Goal: Task Accomplishment & Management: Manage account settings

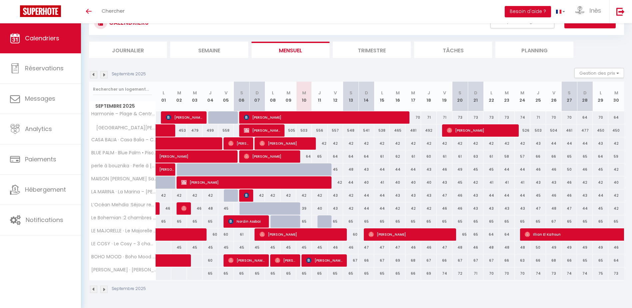
click at [102, 74] on img at bounding box center [103, 74] width 7 height 7
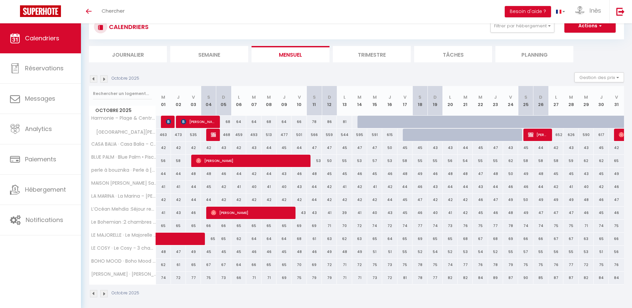
scroll to position [28, 0]
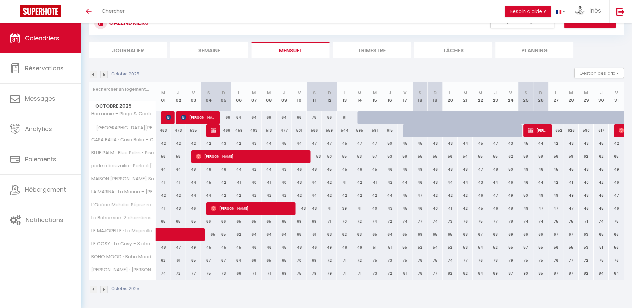
click at [102, 74] on img at bounding box center [103, 74] width 7 height 7
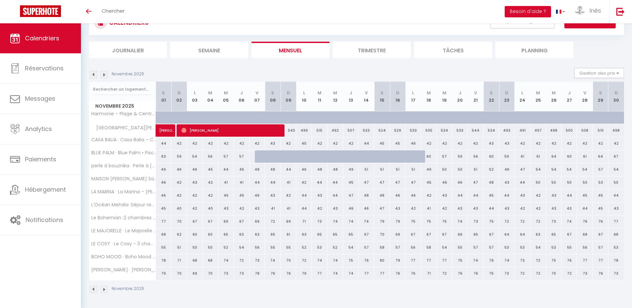
click at [106, 74] on img at bounding box center [103, 74] width 7 height 7
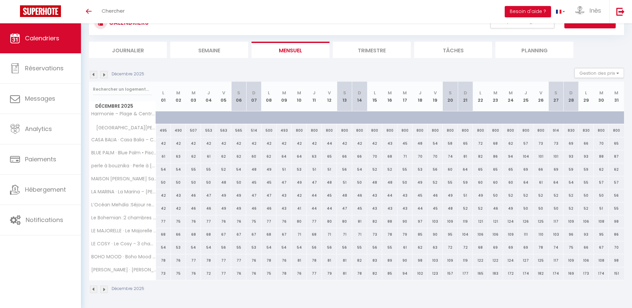
click at [95, 75] on img at bounding box center [93, 74] width 7 height 7
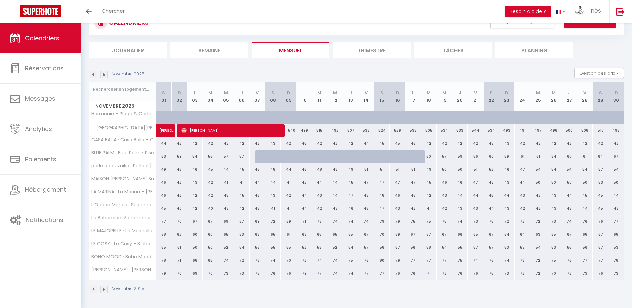
click at [95, 75] on img at bounding box center [93, 74] width 7 height 7
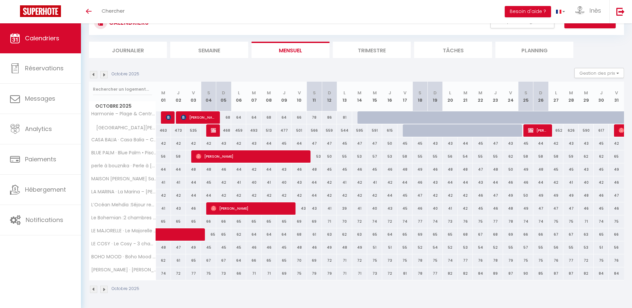
click at [97, 74] on img at bounding box center [93, 74] width 7 height 7
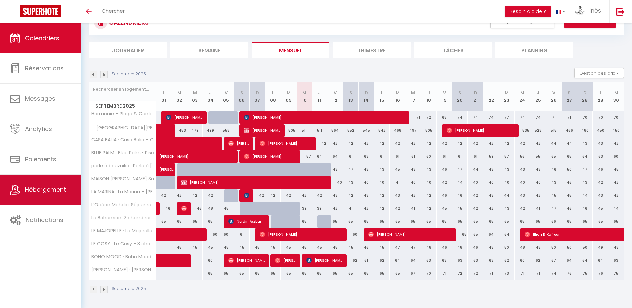
click at [52, 202] on link "Hébergement" at bounding box center [40, 189] width 81 height 30
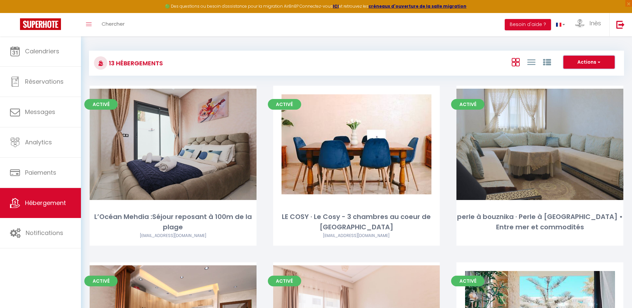
click at [595, 59] on button "Actions" at bounding box center [588, 62] width 51 height 13
click at [585, 27] on link "Inès" at bounding box center [589, 24] width 39 height 23
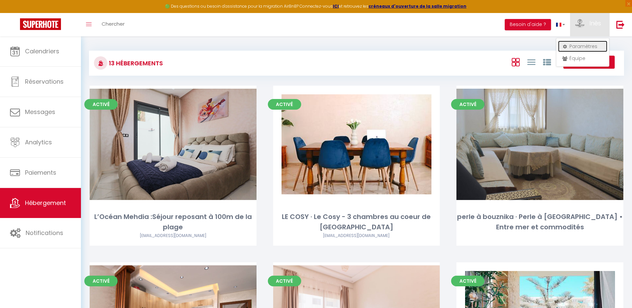
click at [573, 46] on link "Paramètres" at bounding box center [582, 46] width 49 height 11
select select "fr"
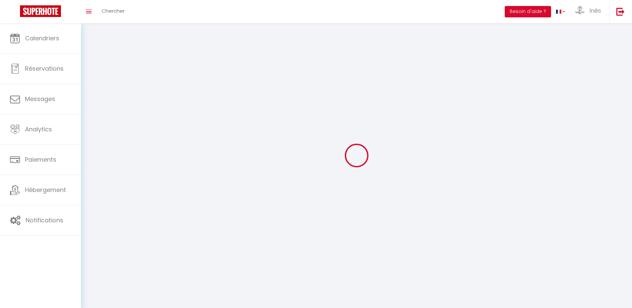
type input "Inès"
type input "OUADAH"
type input "+212665267738"
type input "J13 AL BASSATINE AIN JOHRA"
type input "15000"
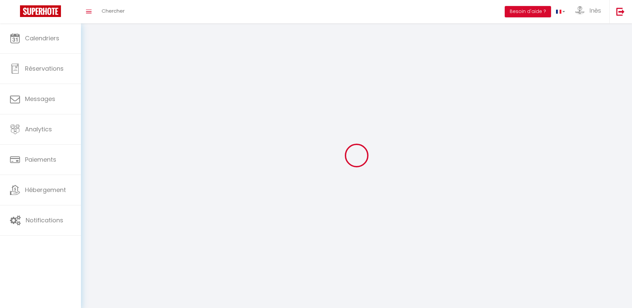
type input "TIFLET"
type input "igaHs6dUvW4daJToPWAqLvEEz"
type input "YdjgbsMCQVZf0YWlgc5p73p58"
type input "https://app.superhote.com/#/get-available-rentals/YdjgbsMCQVZf0YWlgc5p73p58"
select select "146"
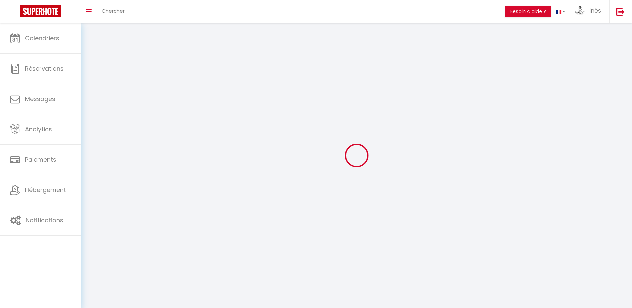
select select "28"
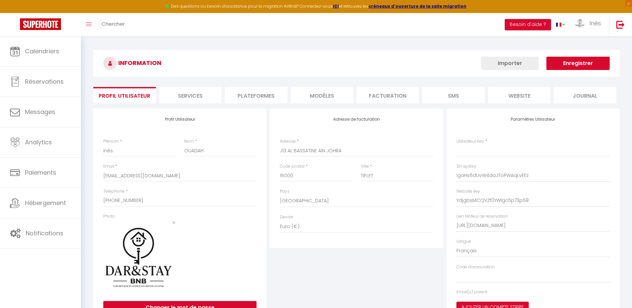
type input "igaHs6dUvW4daJToPWAqLvEEz"
type input "YdjgbsMCQVZf0YWlgc5p73p58"
type input "https://app.superhote.com/#/get-available-rentals/YdjgbsMCQVZf0YWlgc5p73p58"
select select "fr"
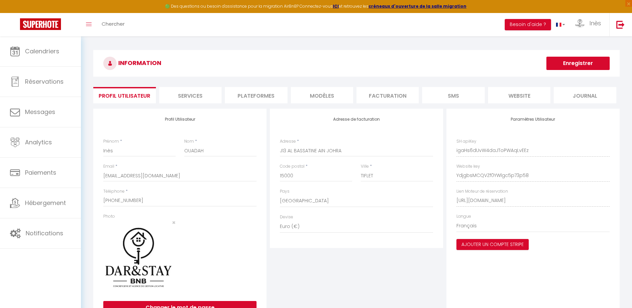
click at [192, 99] on li "Services" at bounding box center [190, 95] width 62 height 16
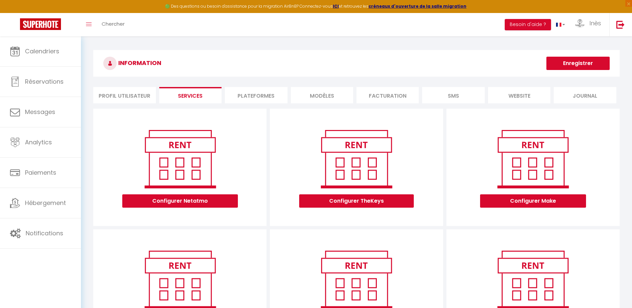
drag, startPoint x: 192, startPoint y: 99, endPoint x: 238, endPoint y: 99, distance: 46.0
click at [238, 99] on li "Plateformes" at bounding box center [256, 95] width 62 height 16
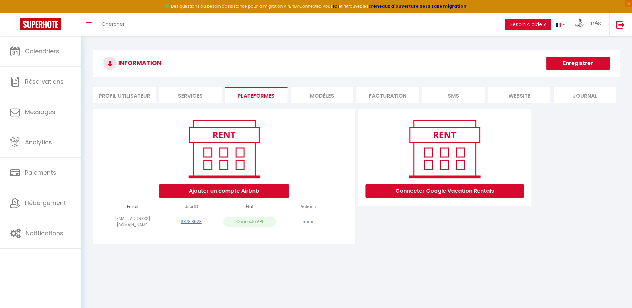
click at [304, 222] on button "button" at bounding box center [308, 221] width 19 height 11
click at [299, 238] on link "Importer les appartements" at bounding box center [279, 236] width 74 height 11
select select "68297"
select select "72081"
select select "69582"
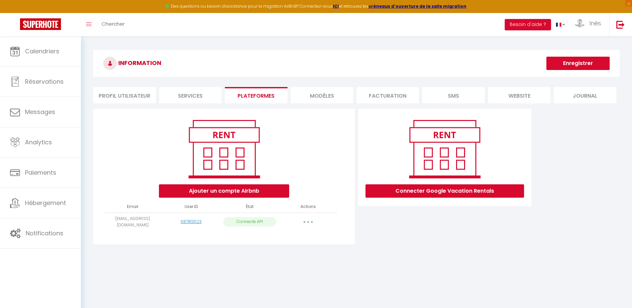
select select "73591"
select select "74014"
select select "75220"
select select "75983"
select select "76481"
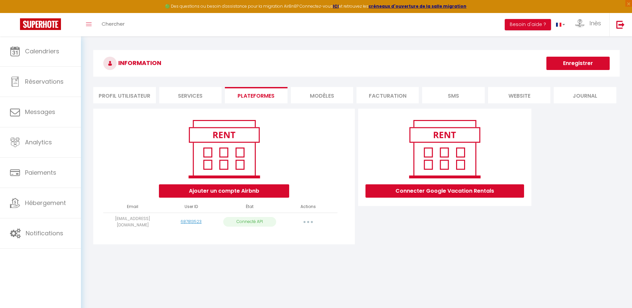
select select "76376"
select select "76511"
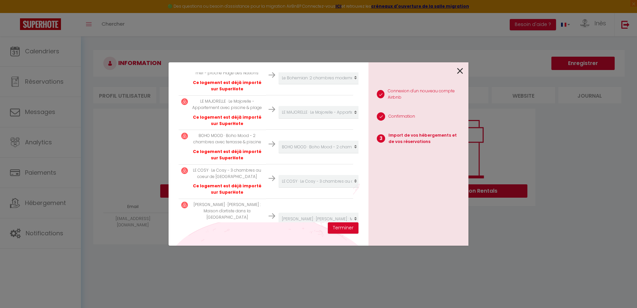
scroll to position [360, 0]
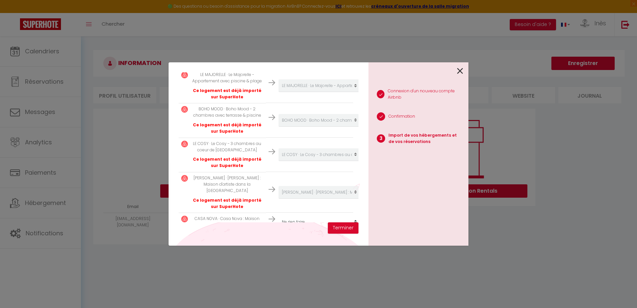
click at [295, 215] on select "Créer un nouvel hébergement Ne rien faire L’Océan Mehdia :Séjour reposant à 100…" at bounding box center [319, 221] width 82 height 13
select select "create_new"
click at [278, 215] on select "Créer un nouvel hébergement Ne rien faire L’Océan Mehdia :Séjour reposant à 100…" at bounding box center [319, 221] width 82 height 13
click at [344, 228] on button "Terminer" at bounding box center [343, 227] width 31 height 11
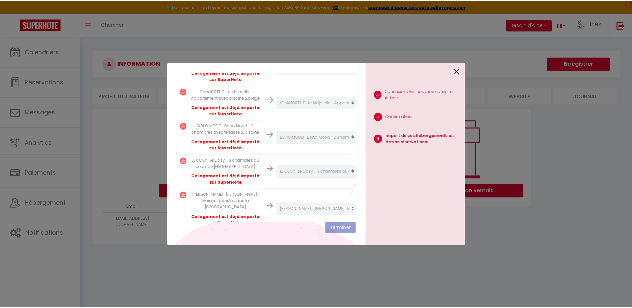
scroll to position [376, 0]
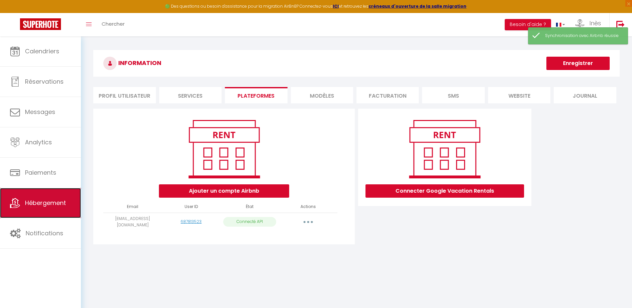
click at [58, 204] on span "Hébergement" at bounding box center [45, 202] width 41 height 8
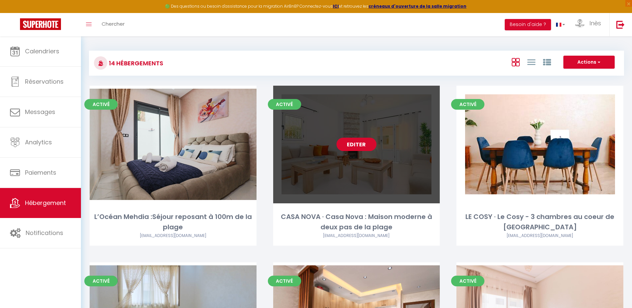
click at [352, 146] on link "Editer" at bounding box center [356, 144] width 40 height 13
select select "3"
select select "2"
select select "1"
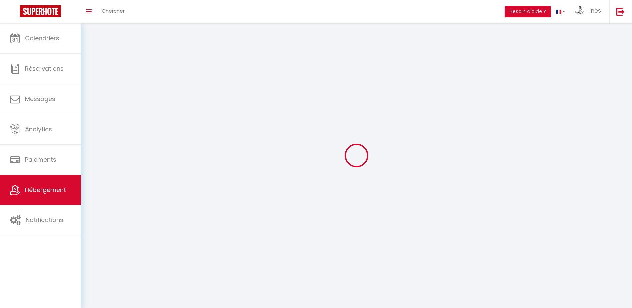
select select
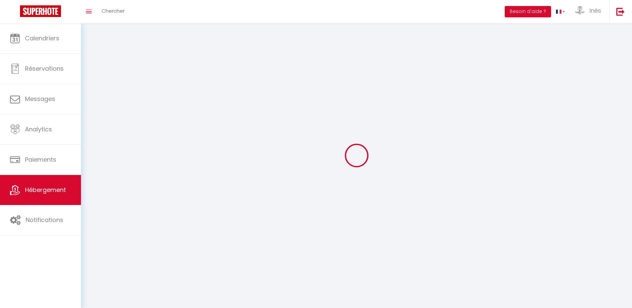
select select
checkbox input "false"
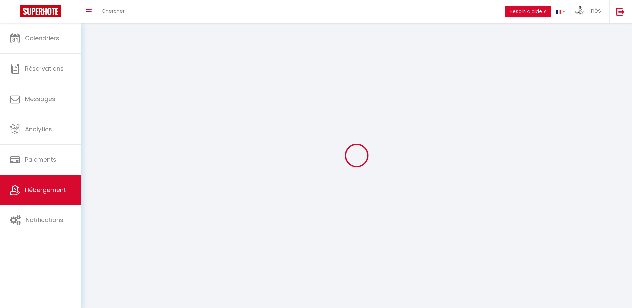
select select
select select "1"
select select "28"
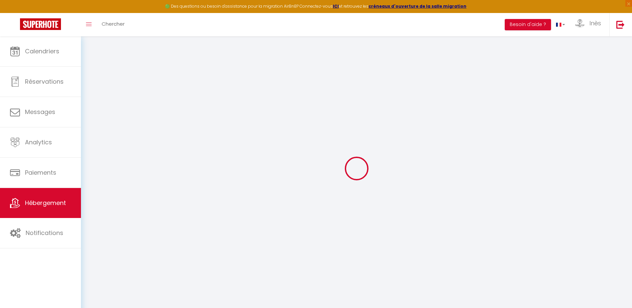
select select
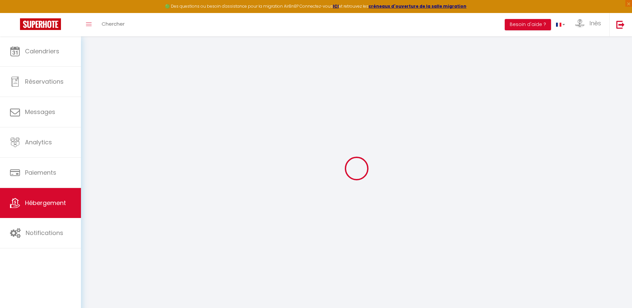
select select
checkbox input "false"
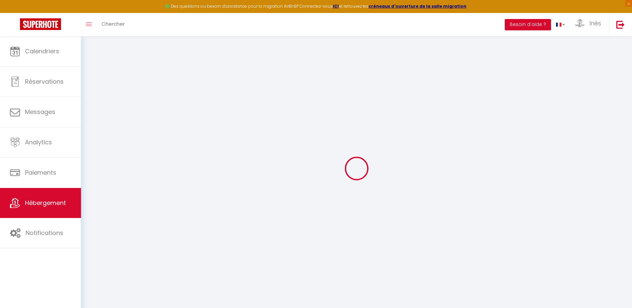
select select
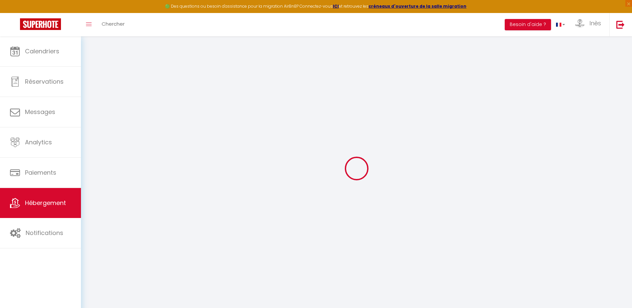
select select
checkbox input "false"
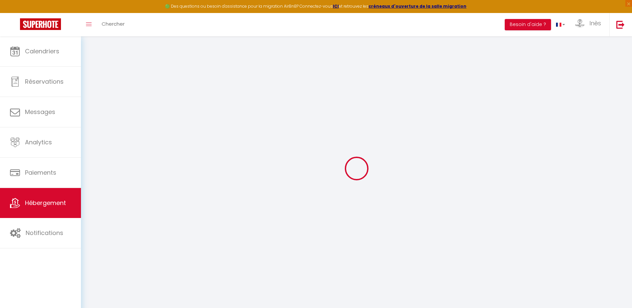
checkbox input "false"
select select
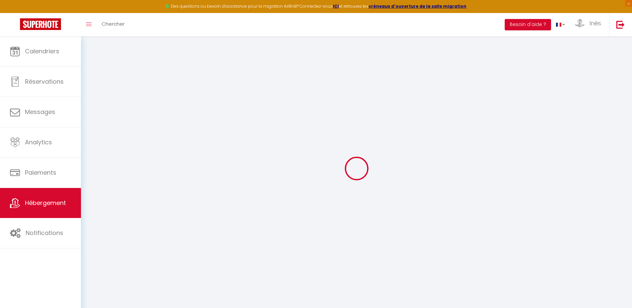
select select
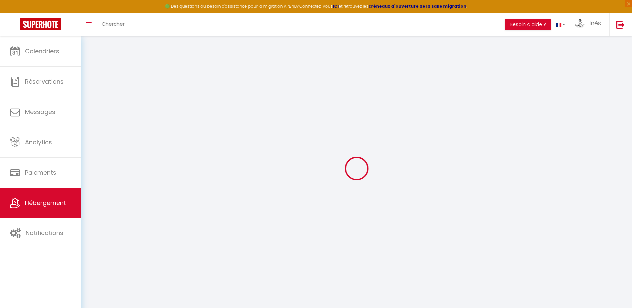
checkbox input "false"
select select
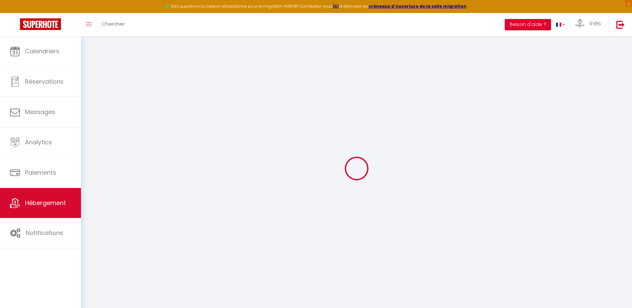
select select
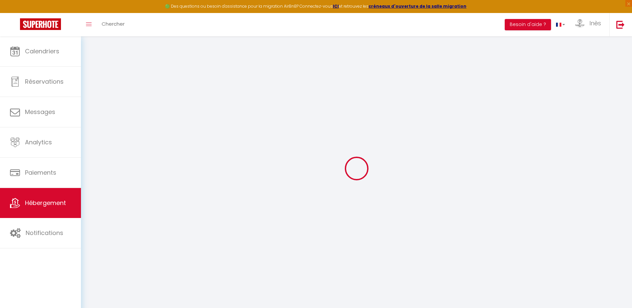
select select
checkbox input "false"
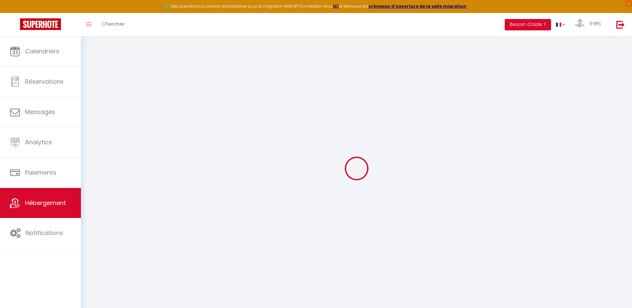
checkbox input "false"
select select
type input "CASA NOVA · Casa Nova : Maison moderne à deux pas de la plage"
select select "houses"
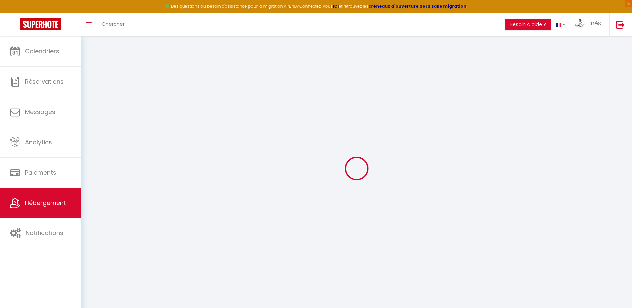
select select "6"
select select "3"
select select "2"
type input "91"
type input "20"
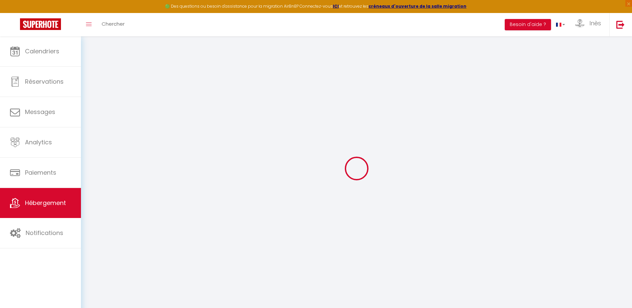
select select
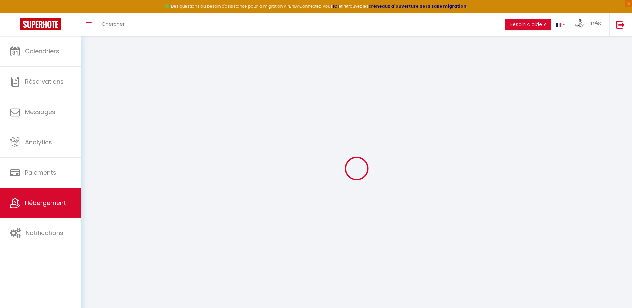
type input "PLAGE DAVID"
type input "13100"
type input "Bouznika"
select select "146"
type input "[EMAIL_ADDRESS][DOMAIN_NAME]"
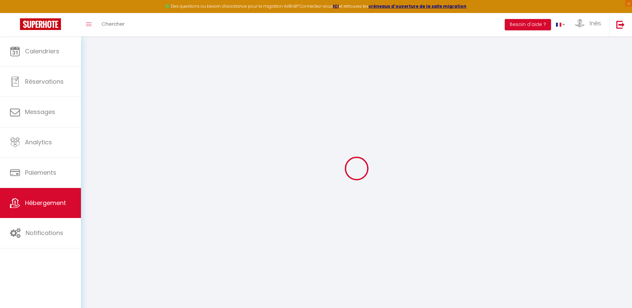
select select
checkbox input "false"
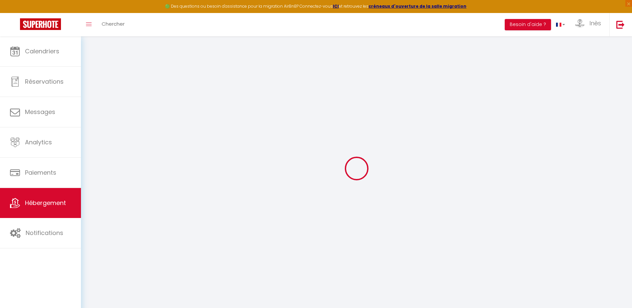
type input "0"
select select
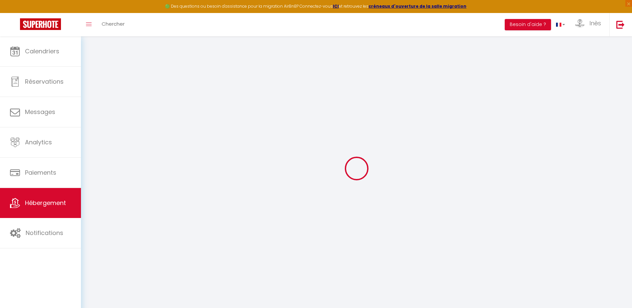
select select
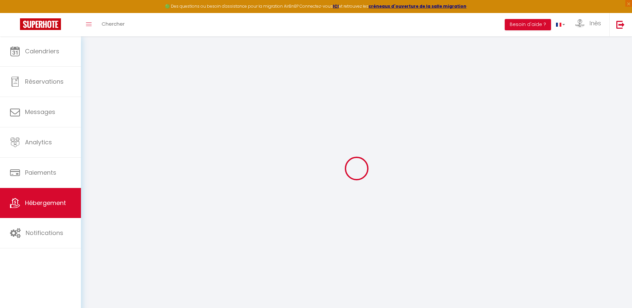
checkbox input "false"
select select
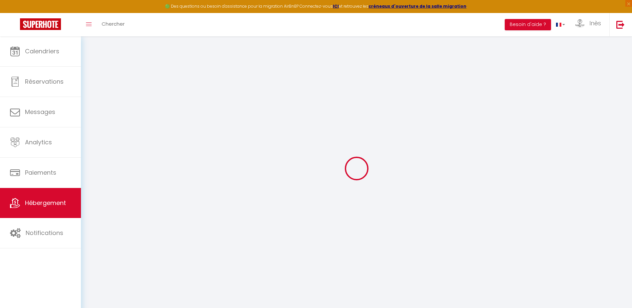
select select
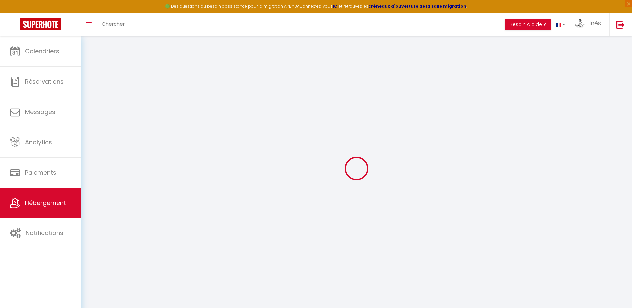
checkbox input "false"
select select
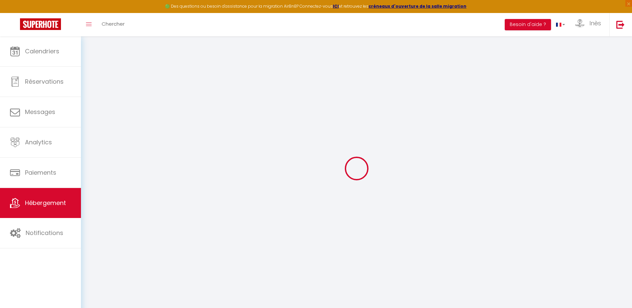
checkbox input "false"
select select "15:00"
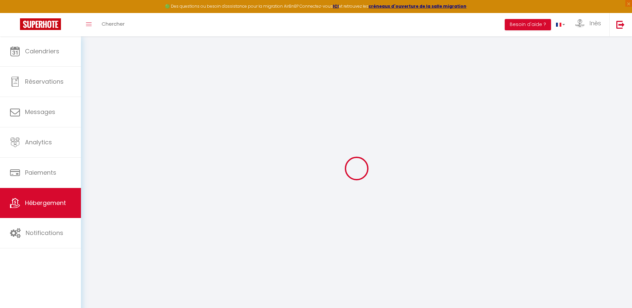
select select "23:45"
select select "12:00"
select select "30"
select select "120"
select select
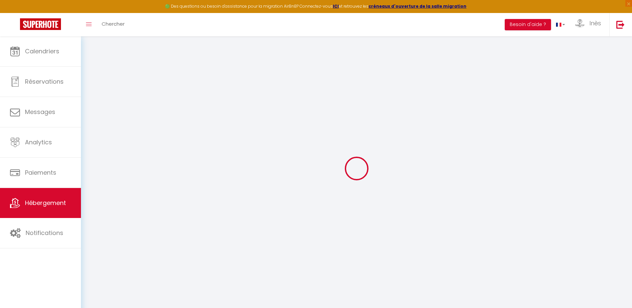
checkbox input "false"
select select
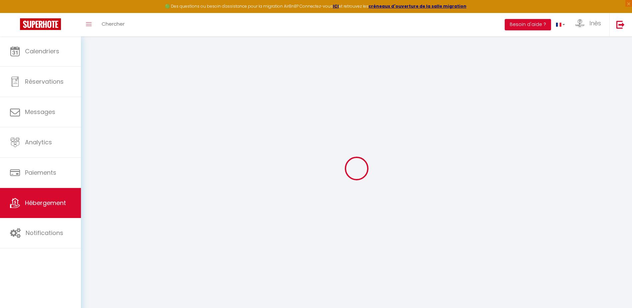
checkbox input "false"
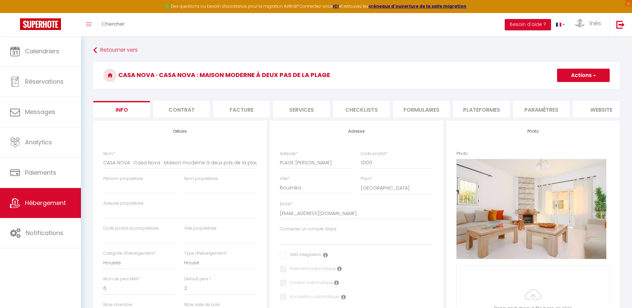
select select
checkbox input "false"
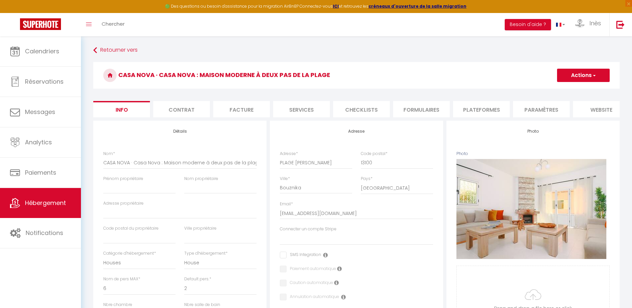
click at [485, 107] on li "Plateformes" at bounding box center [481, 109] width 57 height 16
select select
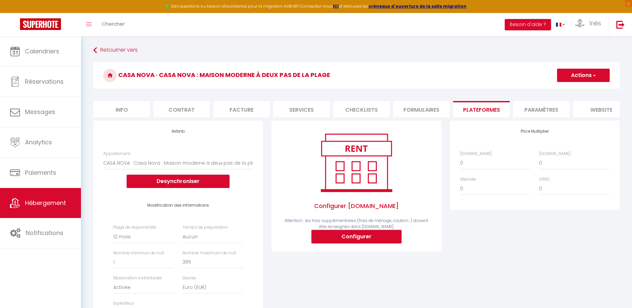
click at [338, 240] on button "Configurer" at bounding box center [356, 236] width 90 height 13
select select
type input "ines-ouadah-j8u3hm58_property@reply.superhote.com"
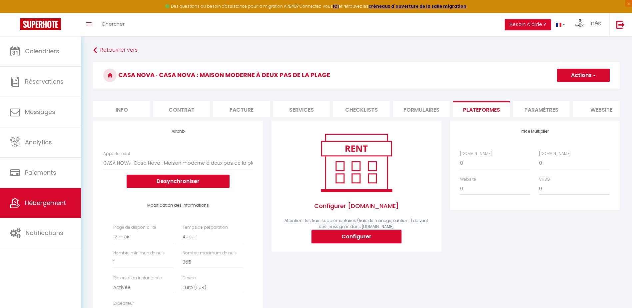
type input "[EMAIL_ADDRESS][DOMAIN_NAME]"
select select
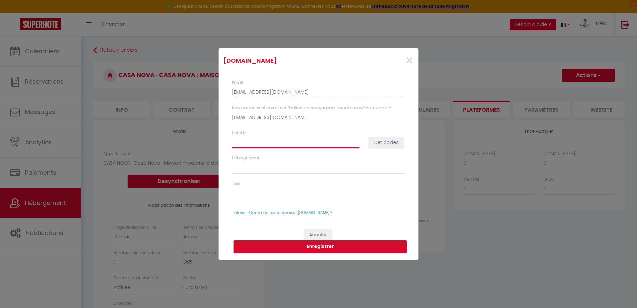
click at [321, 144] on input "Hotel id" at bounding box center [296, 142] width 128 height 12
paste input "14917298"
type input "14917298"
select select
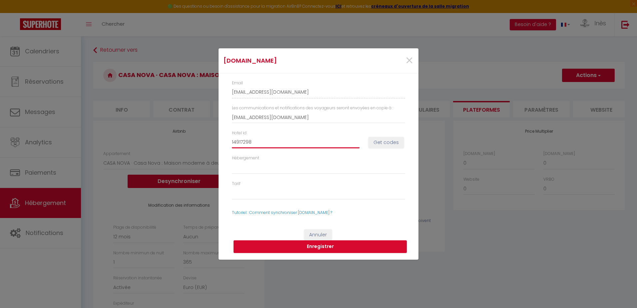
select select
type input "14917298"
click at [376, 146] on button "Get codes" at bounding box center [385, 142] width 35 height 11
select select
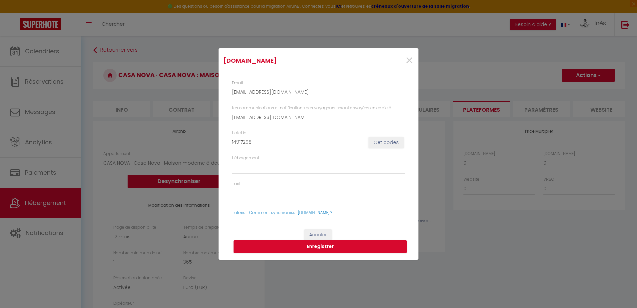
select select
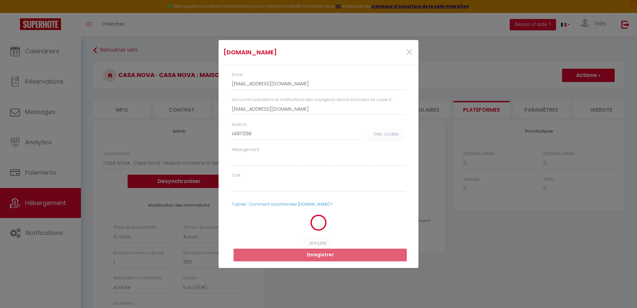
select select
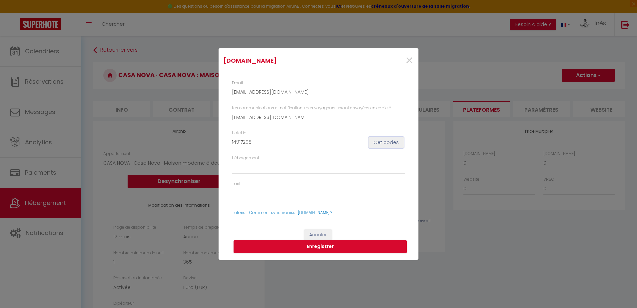
click at [381, 142] on button "Get codes" at bounding box center [385, 142] width 35 height 11
select select
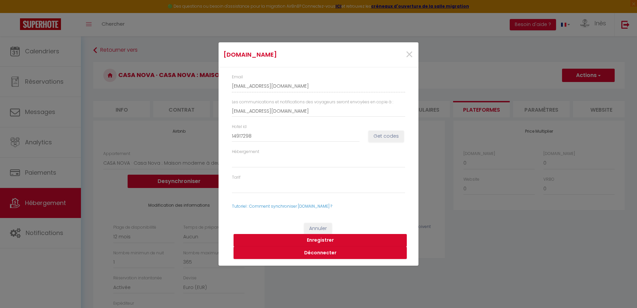
click at [316, 240] on button "Enregistrer" at bounding box center [319, 240] width 173 height 13
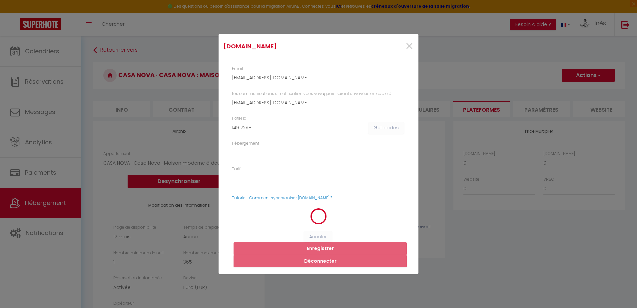
select select
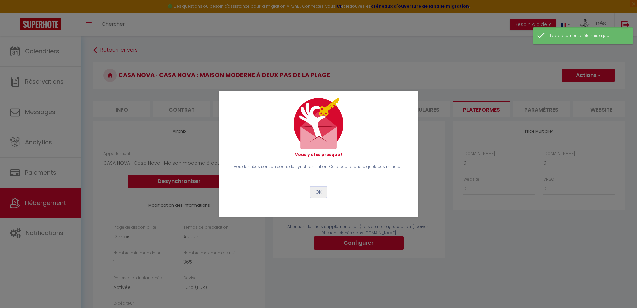
click at [317, 191] on button "OK" at bounding box center [318, 191] width 17 height 11
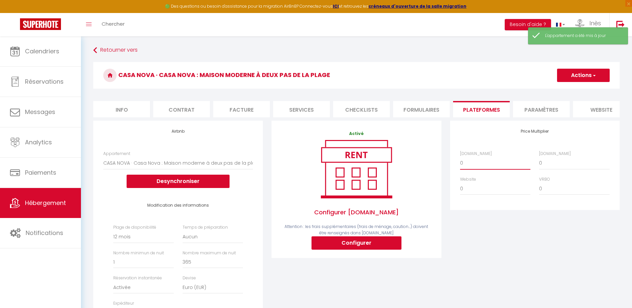
click at [478, 163] on select "0 + 1 % + 2 % + 3 % + 4 % + 5 % + 6 % + 7 % + 8 % + 9 %" at bounding box center [495, 162] width 70 height 13
select select "+ 16 %"
click at [460, 161] on select "0 + 1 % + 2 % + 3 % + 4 % + 5 % + 6 % + 7 % + 8 % + 9 %" at bounding box center [495, 162] width 70 height 13
select select
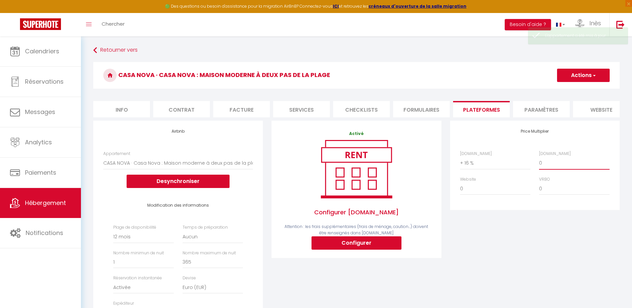
click at [551, 169] on select "0 + 1 % + 2 % + 3 % + 4 % + 5 % + 6 % + 7 % + 8 % + 9 %" at bounding box center [574, 162] width 70 height 13
select select "+ 18 %"
click at [539, 161] on select "0 + 1 % + 2 % + 3 % + 4 % + 5 % + 6 % + 7 % + 8 % + 9 %" at bounding box center [574, 162] width 70 height 13
select select
click at [568, 78] on button "Actions" at bounding box center [583, 75] width 53 height 13
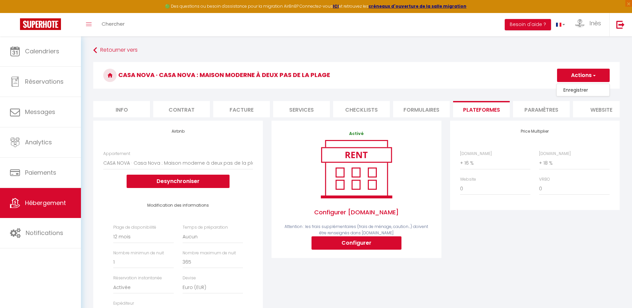
click at [568, 89] on link "Enregistrer" at bounding box center [582, 90] width 53 height 9
select select "365"
select select "EUR"
select select
click at [594, 109] on li "website" at bounding box center [601, 109] width 57 height 16
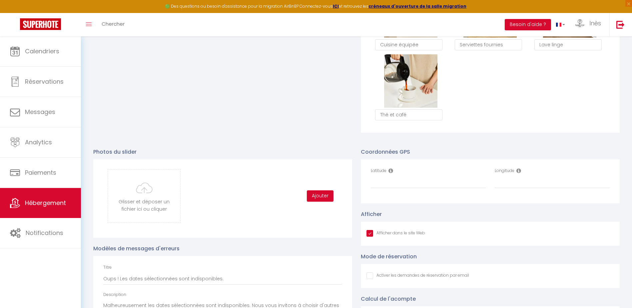
scroll to position [599, 0]
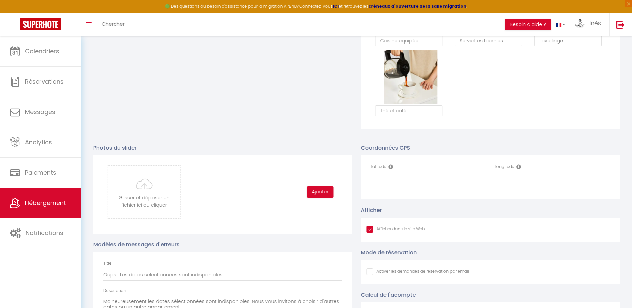
click at [411, 182] on input "Latitude" at bounding box center [428, 178] width 115 height 12
paste input "33.7971681"
type input "33.7971681"
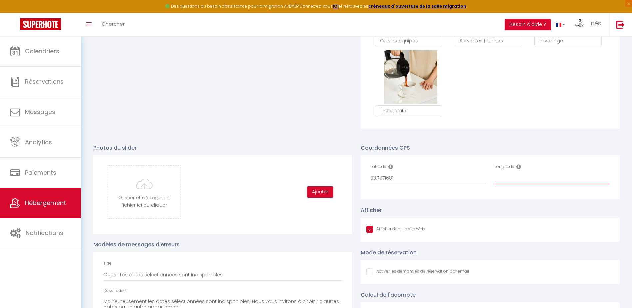
click at [532, 180] on input "Longitude" at bounding box center [551, 178] width 115 height 12
paste input "-7.2395688"
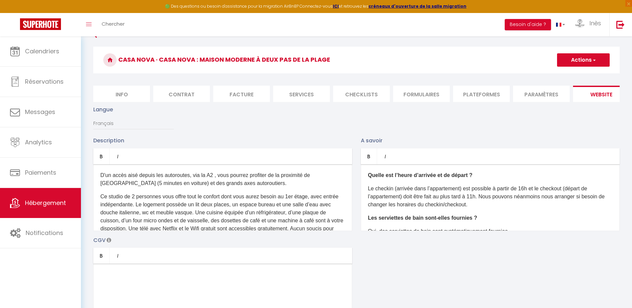
scroll to position [0, 0]
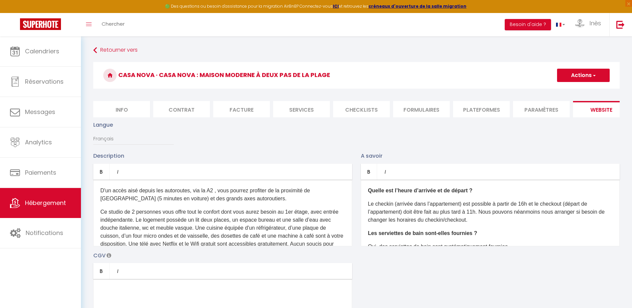
type input "-7.2395688"
click at [568, 77] on button "Actions" at bounding box center [583, 75] width 53 height 13
click at [567, 90] on input "Enregistrer" at bounding box center [575, 90] width 25 height 7
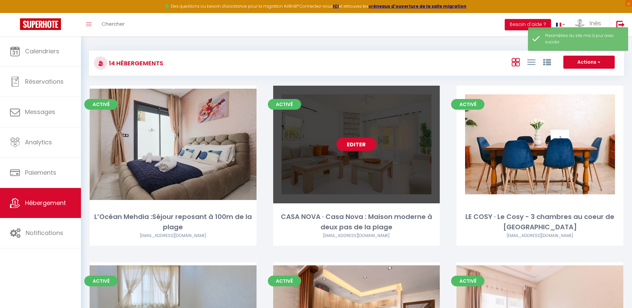
click at [362, 143] on link "Editer" at bounding box center [356, 144] width 40 height 13
click at [361, 173] on div "Editer" at bounding box center [356, 145] width 167 height 118
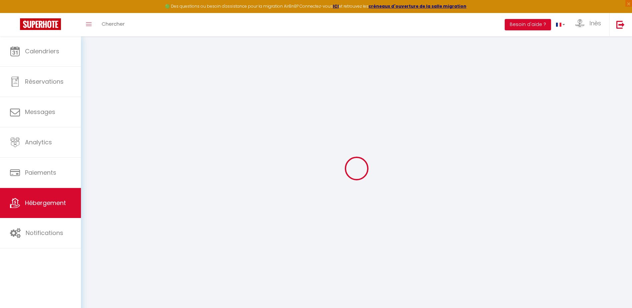
select select
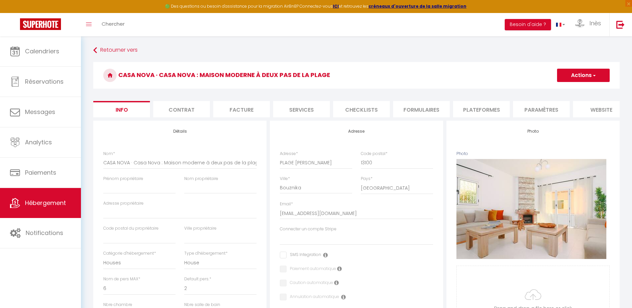
click at [189, 111] on li "Contrat" at bounding box center [181, 109] width 57 height 16
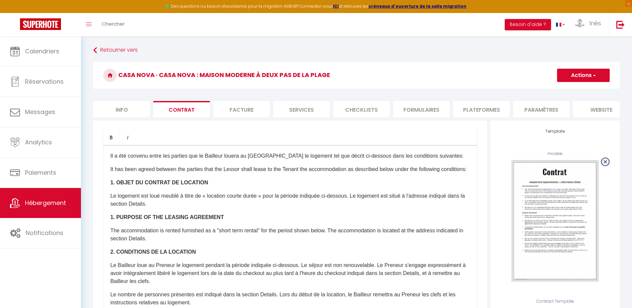
click at [294, 111] on li "Services" at bounding box center [301, 109] width 57 height 16
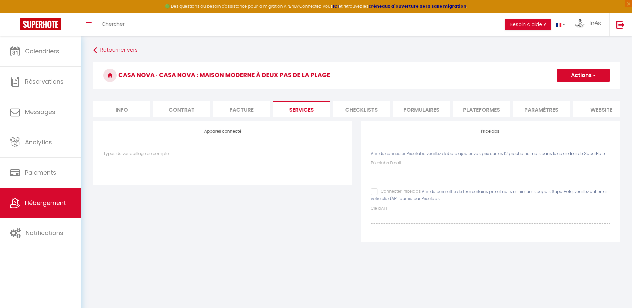
click at [377, 195] on input "Connecter Pricelabs" at bounding box center [396, 191] width 50 height 7
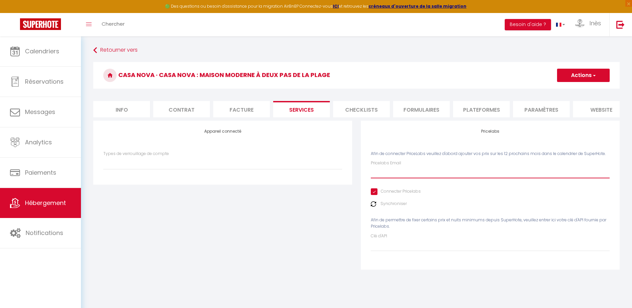
click at [378, 172] on input "Pricelabs Email" at bounding box center [490, 172] width 239 height 12
click at [566, 77] on button "Actions" at bounding box center [583, 75] width 53 height 13
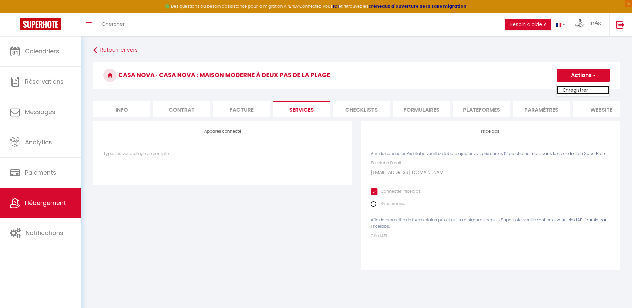
click at [570, 89] on link "Enregistrer" at bounding box center [582, 90] width 53 height 9
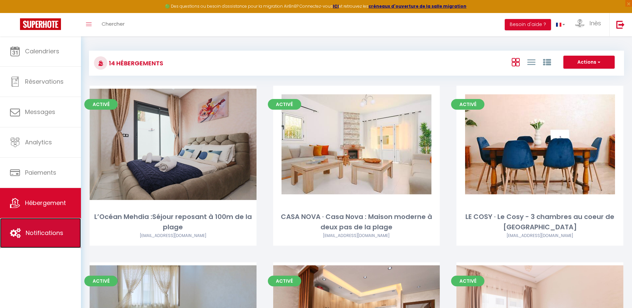
click at [46, 240] on link "Notifications" at bounding box center [40, 233] width 81 height 30
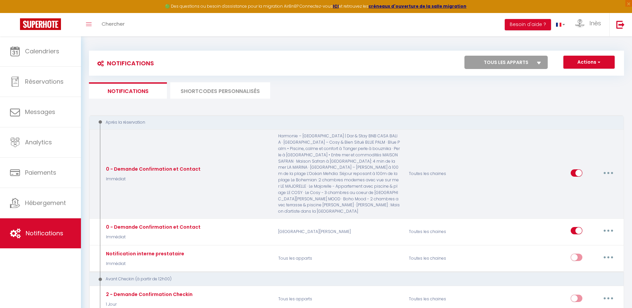
click at [609, 170] on button "button" at bounding box center [608, 172] width 19 height 11
click at [578, 182] on link "Editer" at bounding box center [590, 187] width 49 height 11
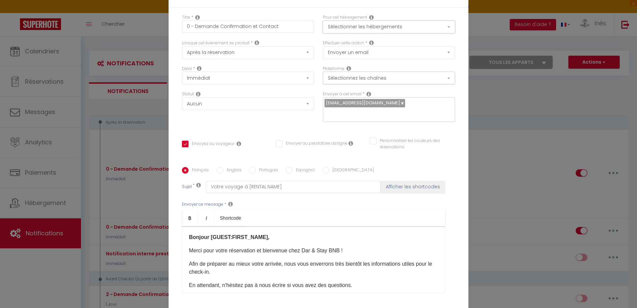
click at [414, 27] on button "Sélectionner les hébergements" at bounding box center [389, 27] width 132 height 13
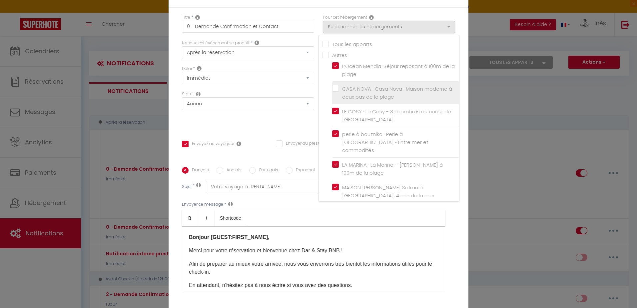
click at [356, 87] on span "CASA NOVA · Casa Nova : Maison moderne à deux pas de la plage" at bounding box center [397, 92] width 110 height 15
click at [356, 90] on input "CASA NOVA · Casa Nova : Maison moderne à deux pas de la plage" at bounding box center [395, 93] width 127 height 7
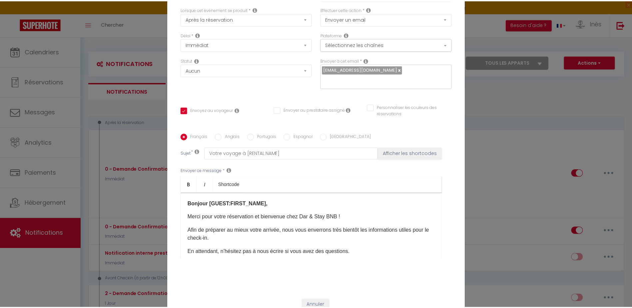
scroll to position [55, 0]
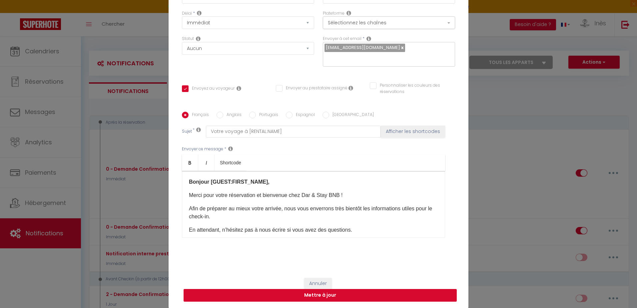
click at [334, 294] on button "Mettre à jour" at bounding box center [319, 295] width 273 height 13
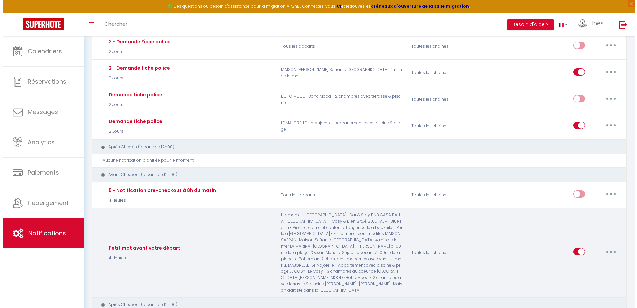
scroll to position [499, 0]
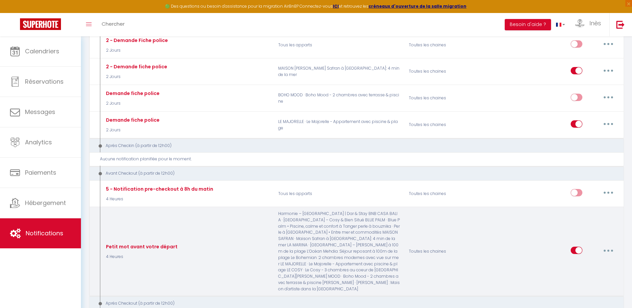
click at [613, 245] on button "button" at bounding box center [608, 250] width 19 height 11
click at [575, 260] on link "Editer" at bounding box center [590, 265] width 49 height 11
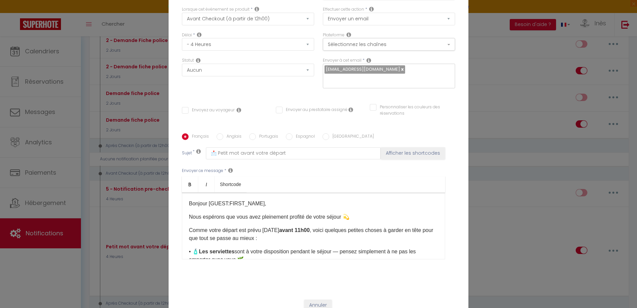
scroll to position [0, 0]
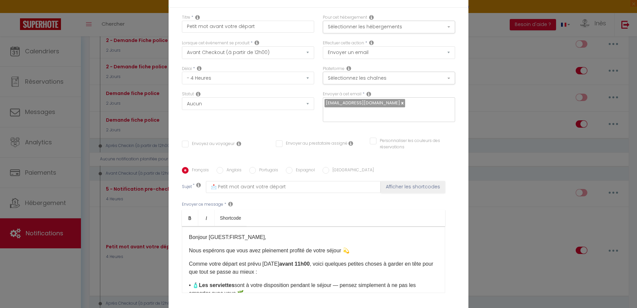
click at [335, 35] on div "Pour cet hébergement Sélectionner les hébergements Tous les apparts Autres L’Oc…" at bounding box center [388, 27] width 141 height 26
click at [336, 29] on button "Sélectionner les hébergements" at bounding box center [389, 27] width 132 height 13
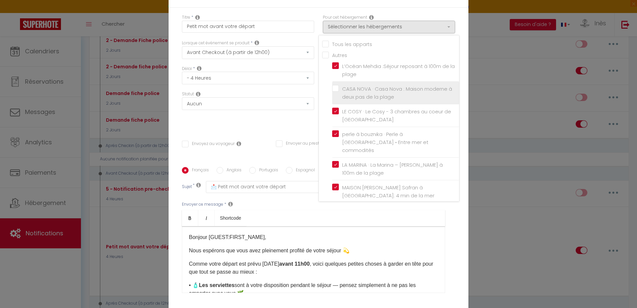
click at [343, 89] on span "CASA NOVA · Casa Nova : Maison moderne à deux pas de la plage" at bounding box center [397, 92] width 110 height 15
click at [343, 90] on input "CASA NOVA · Casa Nova : Maison moderne à deux pas de la plage" at bounding box center [395, 93] width 127 height 7
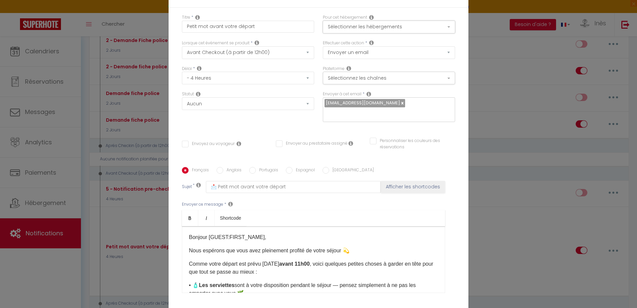
click at [384, 23] on button "Sélectionner les hébergements" at bounding box center [389, 27] width 132 height 13
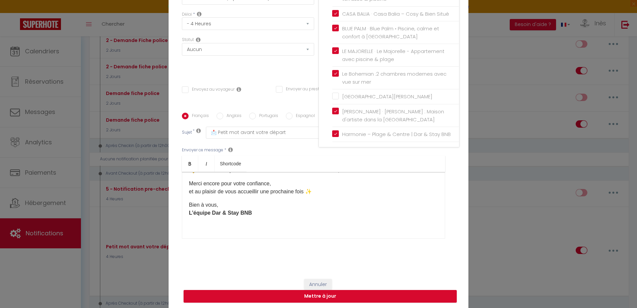
scroll to position [55, 0]
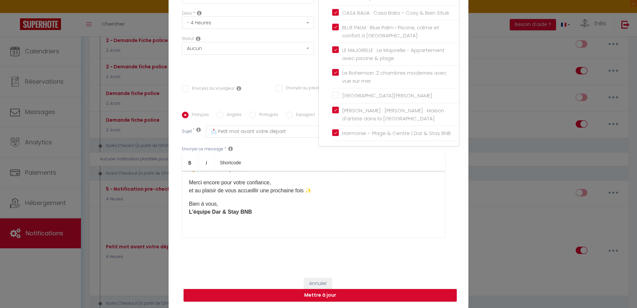
drag, startPoint x: 355, startPoint y: 304, endPoint x: 357, endPoint y: 301, distance: 3.6
click at [357, 303] on div "Annuler Mettre à jour" at bounding box center [318, 289] width 300 height 37
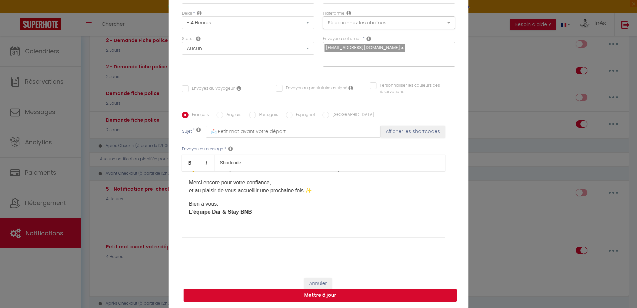
click at [359, 297] on button "Mettre à jour" at bounding box center [319, 295] width 273 height 13
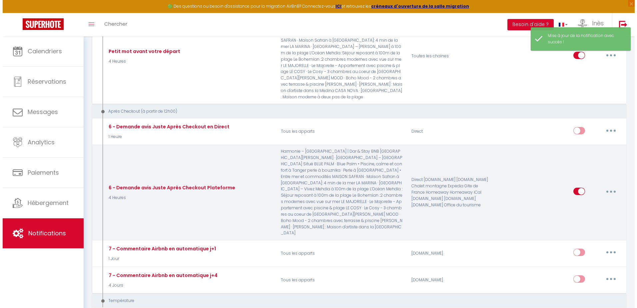
scroll to position [699, 0]
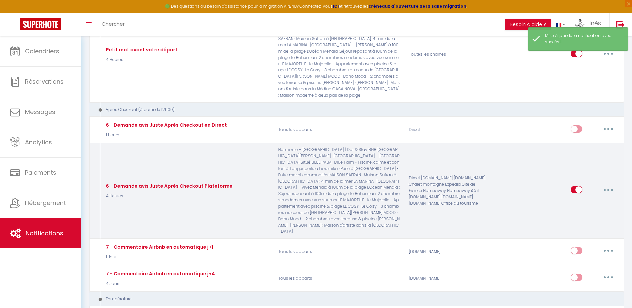
click at [615, 184] on button "button" at bounding box center [608, 189] width 19 height 11
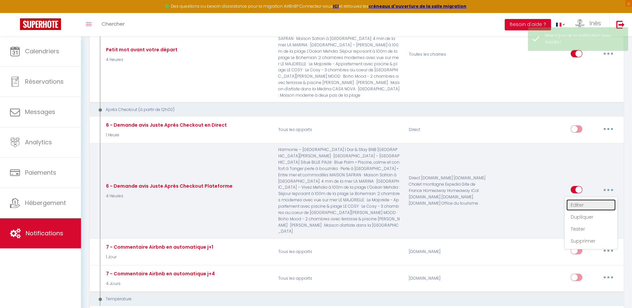
click at [585, 199] on link "Editer" at bounding box center [590, 204] width 49 height 11
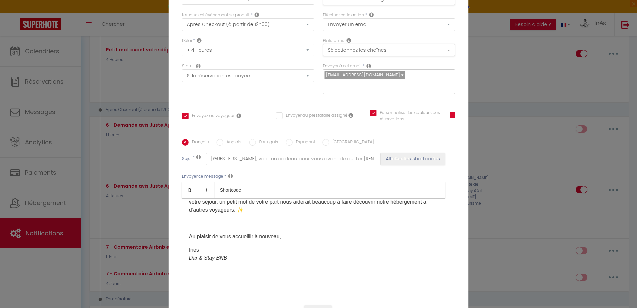
scroll to position [0, 0]
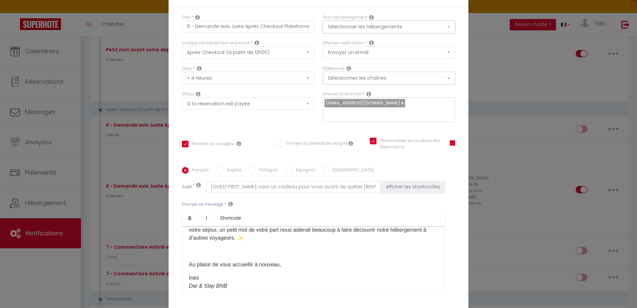
click at [381, 33] on button "Sélectionner les hébergements" at bounding box center [389, 27] width 132 height 13
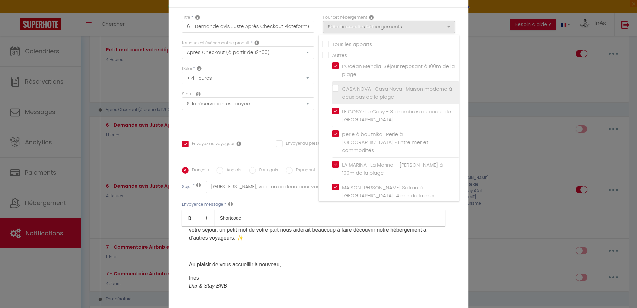
click at [352, 94] on input "CASA NOVA · Casa Nova : Maison moderne à deux pas de la plage" at bounding box center [395, 93] width 127 height 7
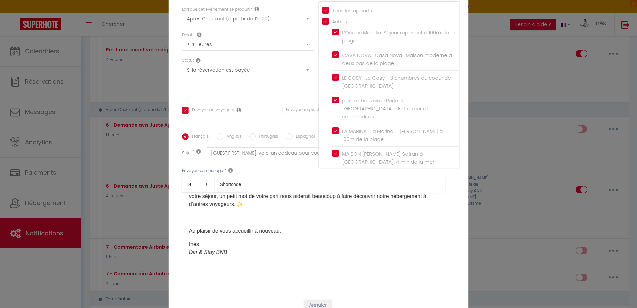
scroll to position [55, 0]
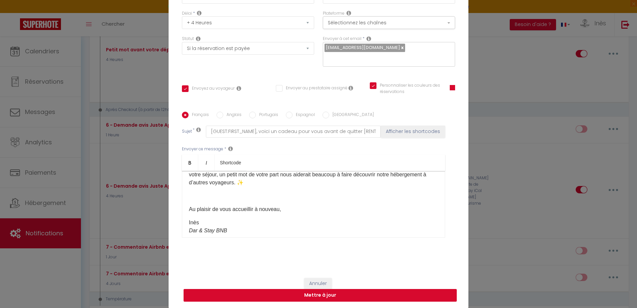
click at [298, 294] on button "Mettre à jour" at bounding box center [319, 295] width 273 height 13
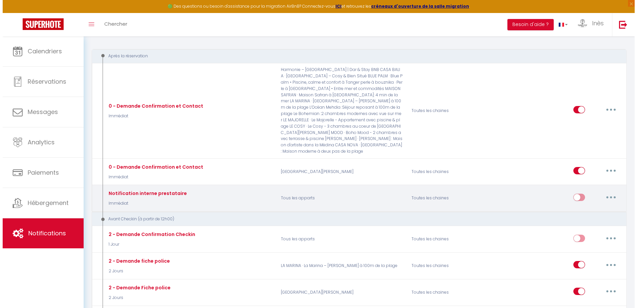
scroll to position [0, 0]
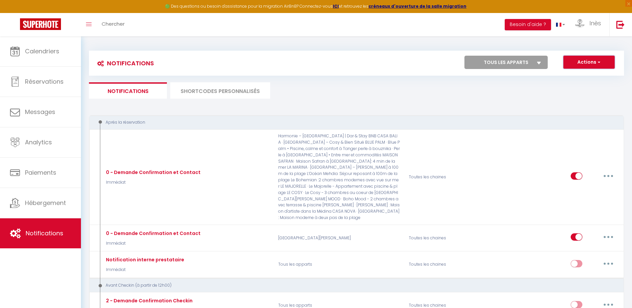
click at [592, 62] on button "Actions" at bounding box center [588, 62] width 51 height 13
click at [570, 79] on link "Nouvelle Notification" at bounding box center [579, 76] width 69 height 9
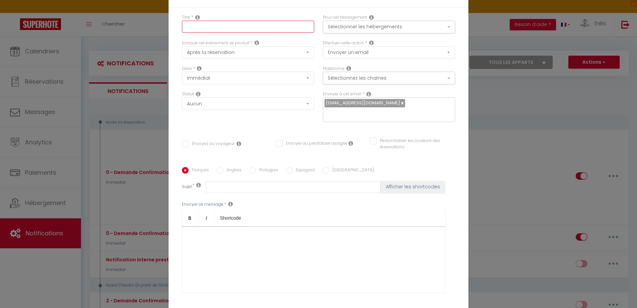
click at [256, 29] on input "text" at bounding box center [248, 27] width 132 height 12
click at [248, 234] on div at bounding box center [313, 259] width 263 height 67
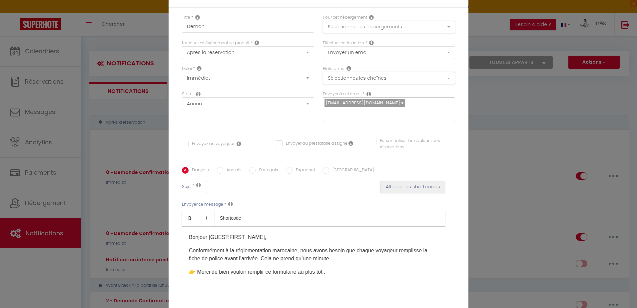
scroll to position [9, 0]
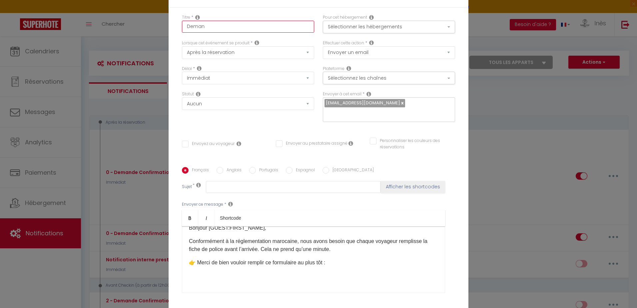
click at [208, 28] on input "Deman" at bounding box center [248, 27] width 132 height 12
drag, startPoint x: 225, startPoint y: 26, endPoint x: 138, endPoint y: 29, distance: 87.6
click at [138, 29] on div "Notification × Titre * Deman Pour cet hébergement Sélectionner les hébergements…" at bounding box center [318, 154] width 637 height 308
paste input "2 - Demande Fiche police"
click at [215, 54] on select "Après la réservation Avant Checkin (à partir de 12h00) Après Checkin (à partir …" at bounding box center [248, 52] width 132 height 13
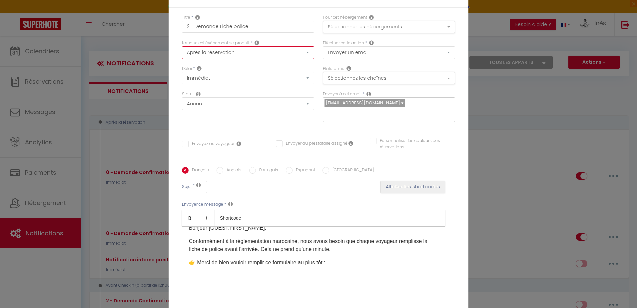
click at [182, 46] on select "Après la réservation Avant Checkin (à partir de 12h00) Après Checkin (à partir …" at bounding box center [248, 52] width 132 height 13
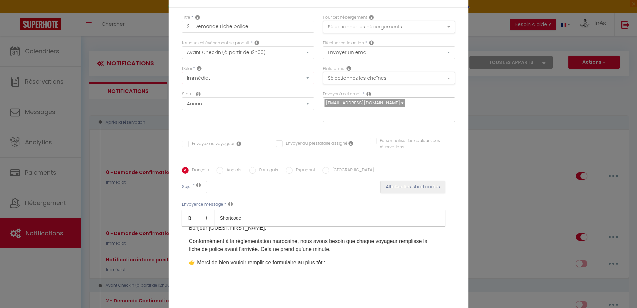
click at [213, 82] on select "Immédiat - 10 Minutes - 1 Heure - 2 Heures - 3 Heures - 4 Heures - 5 Heures - 6…" at bounding box center [248, 78] width 132 height 13
click at [182, 72] on select "Immédiat - 10 Minutes - 1 Heure - 2 Heures - 3 Heures - 4 Heures - 5 Heures - 6…" at bounding box center [248, 78] width 132 height 13
click at [214, 105] on select "Aucun Si la réservation est payée Si réservation non payée Si la caution a été …" at bounding box center [248, 103] width 132 height 13
click at [367, 30] on button "Sélectionner les hébergements" at bounding box center [389, 27] width 132 height 13
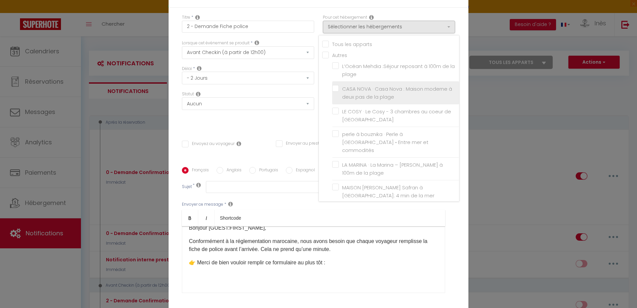
click at [356, 91] on input "CASA NOVA · Casa Nova : Maison moderne à deux pas de la plage" at bounding box center [395, 93] width 127 height 7
click at [313, 21] on div "Titre * 2 - Demande Fiche police" at bounding box center [247, 27] width 141 height 26
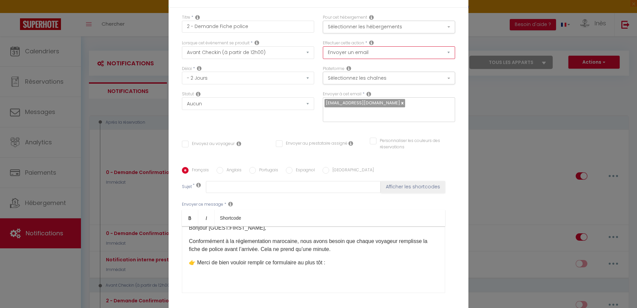
click at [328, 52] on select "Envoyer un email Envoyer un SMS Envoyer une notification push" at bounding box center [389, 52] width 132 height 13
click at [213, 143] on input "Envoyez au voyageur" at bounding box center [208, 144] width 53 height 7
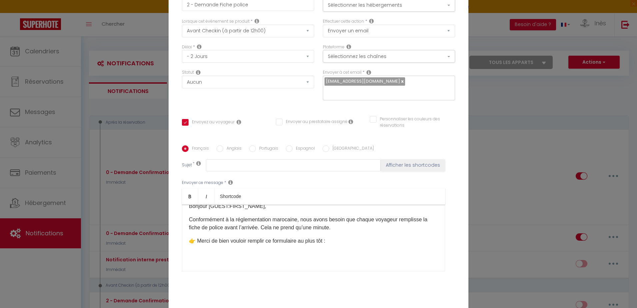
scroll to position [33, 0]
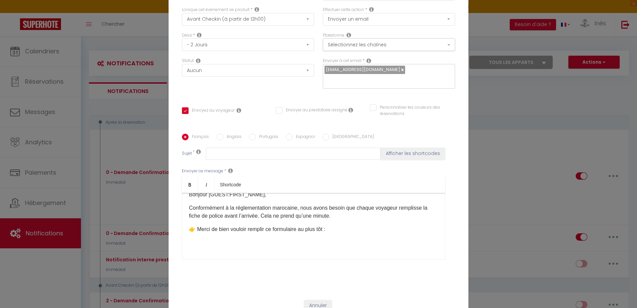
click at [300, 248] on div "​Bonjour [GUEST:FIRST_NAME],​ Conformément à la réglementation marocaine, nous …" at bounding box center [313, 226] width 263 height 67
click at [278, 246] on div "​Bonjour [GUEST:FIRST_NAME],​ Conformément à la réglementation marocaine, nous …" at bounding box center [313, 226] width 263 height 67
click at [273, 241] on p at bounding box center [313, 242] width 249 height 8
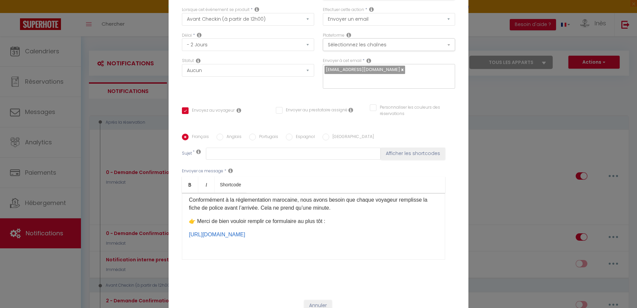
scroll to position [31, 0]
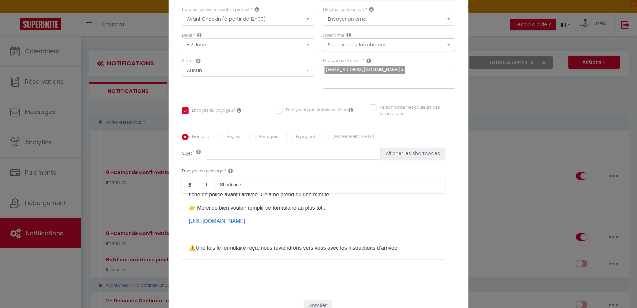
click at [229, 238] on p at bounding box center [313, 234] width 249 height 8
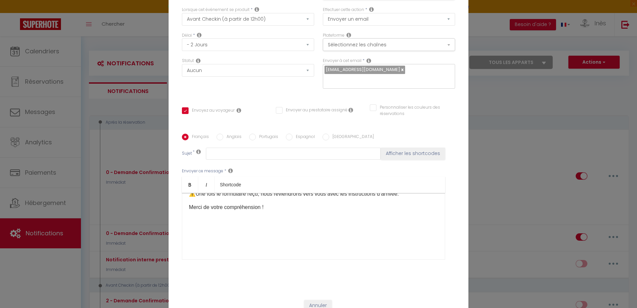
scroll to position [55, 0]
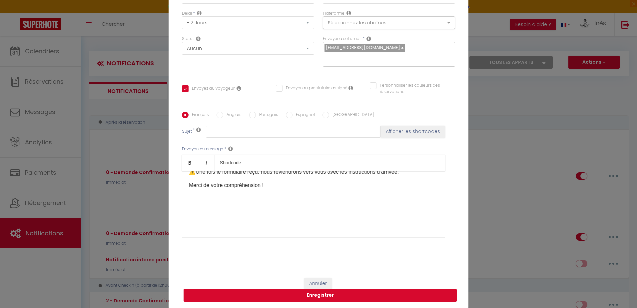
click at [337, 296] on button "Enregistrer" at bounding box center [319, 295] width 273 height 13
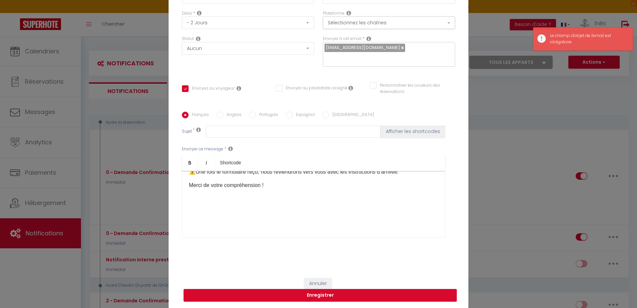
scroll to position [0, 0]
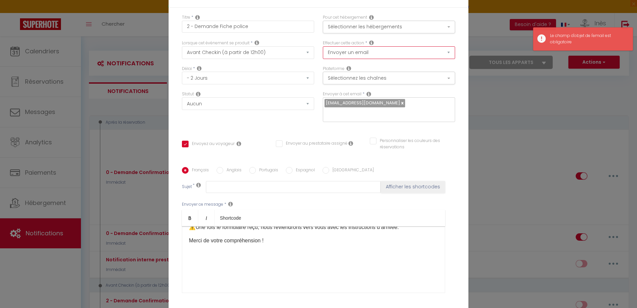
click at [350, 53] on select "Envoyer un email Envoyer un SMS Envoyer une notification push" at bounding box center [389, 52] width 132 height 13
click at [253, 189] on input "text" at bounding box center [293, 187] width 175 height 12
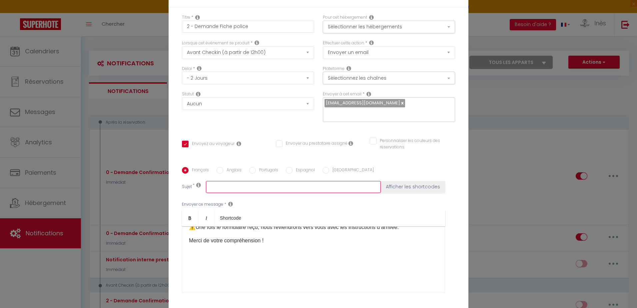
paste input "Obligation légale - Fiche de police à remplir - [RENTAL:NAME]"
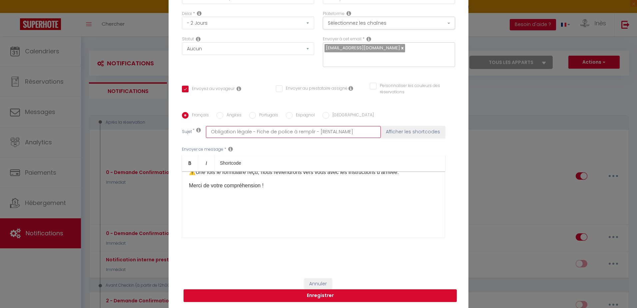
scroll to position [55, 0]
click at [342, 296] on button "Enregistrer" at bounding box center [319, 295] width 273 height 13
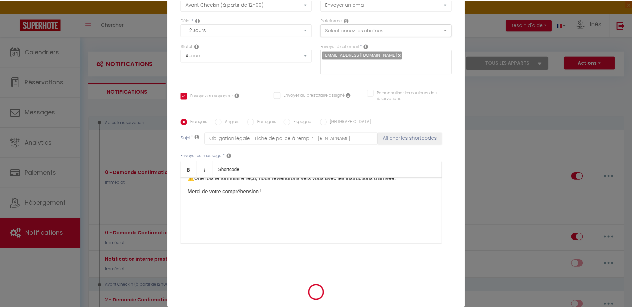
scroll to position [52, 0]
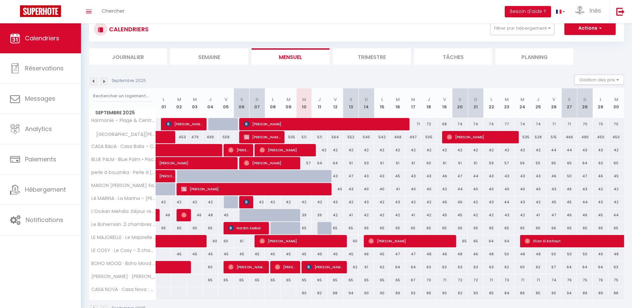
scroll to position [41, 0]
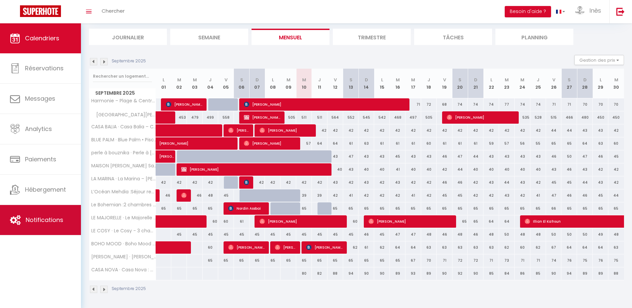
click at [42, 219] on span "Notifications" at bounding box center [45, 219] width 38 height 8
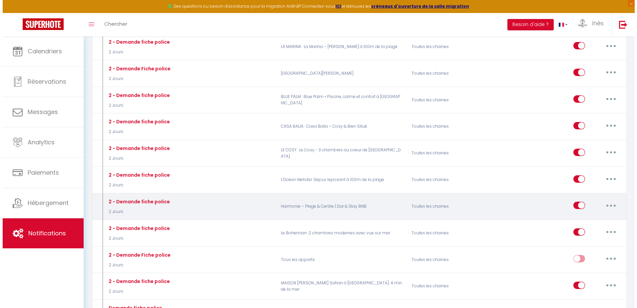
scroll to position [300, 0]
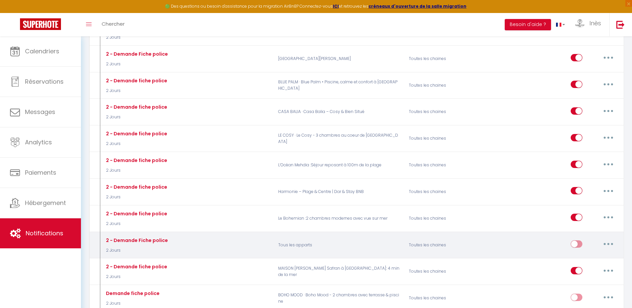
click at [610, 239] on button "button" at bounding box center [608, 243] width 19 height 11
click at [593, 253] on link "Editer" at bounding box center [590, 258] width 49 height 11
type input "2 - Demande Fiche police"
select select "2 Jours"
select select
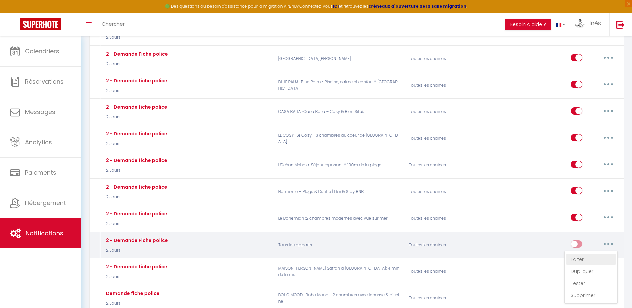
checkbox input "true"
checkbox input "false"
radio input "true"
type input "Obligation légale - Fiche de police à remplir - [RENTAL:NAME]"
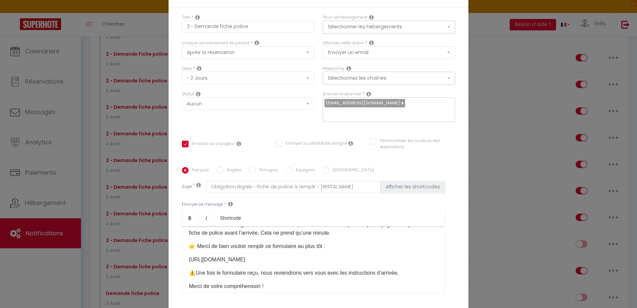
scroll to position [0, 0]
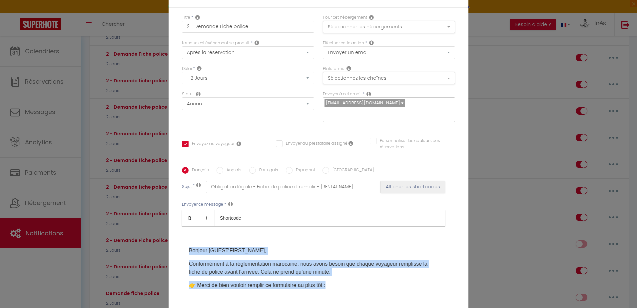
drag, startPoint x: 339, startPoint y: 288, endPoint x: 165, endPoint y: 249, distance: 178.3
click at [165, 249] on div "Modifier la notification × Titre * 2 - Demande Fiche police Pour cet hébergemen…" at bounding box center [318, 154] width 637 height 308
copy div "​Bonjour [GUEST:FIRST_NAME],​ Conformément à la réglementation marocaine, nous …"
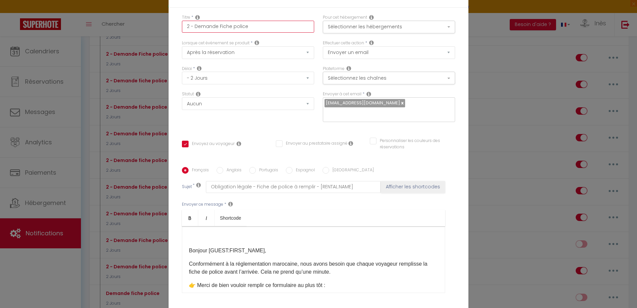
drag, startPoint x: 247, startPoint y: 25, endPoint x: 149, endPoint y: 24, distance: 98.2
click at [150, 25] on div "Modifier la notification × Titre * 2 - Demande Fiche police Pour cet hébergemen…" at bounding box center [318, 154] width 637 height 308
click at [213, 238] on p at bounding box center [313, 237] width 249 height 8
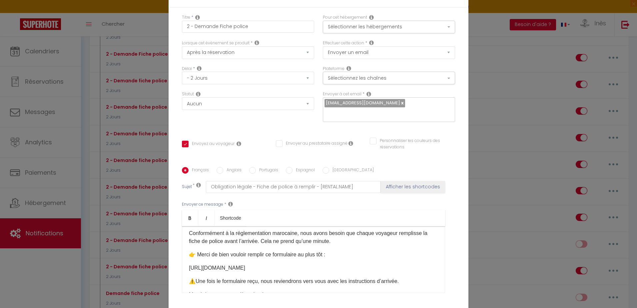
scroll to position [33, 0]
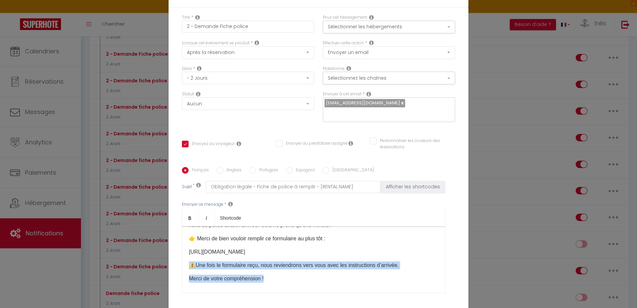
drag, startPoint x: 262, startPoint y: 277, endPoint x: 184, endPoint y: 266, distance: 78.1
click at [184, 266] on div "​Bonjour [GUEST:FIRST_NAME],​ Conformément à la réglementation marocaine, nous …" at bounding box center [313, 259] width 263 height 67
copy div "⚠️Une fois le formulaire reçu, nous reviendrons vers vous avec les instructions…"
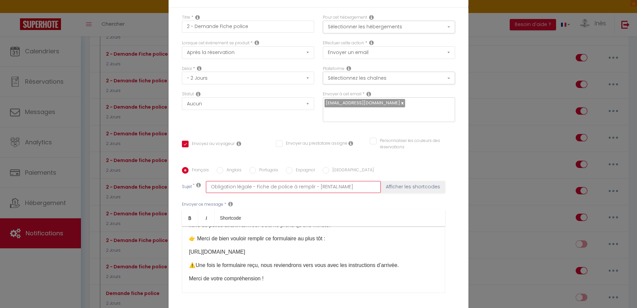
drag, startPoint x: 295, startPoint y: 186, endPoint x: 178, endPoint y: 191, distance: 117.3
click at [180, 191] on div "Français Anglais Portugais Espagnol Italien Sujet * Obligation légale - Fiche d…" at bounding box center [318, 234] width 276 height 134
click at [302, 123] on div "Statut Aucun Si la réservation est payée Si réservation non payée Si la caution…" at bounding box center [247, 110] width 141 height 38
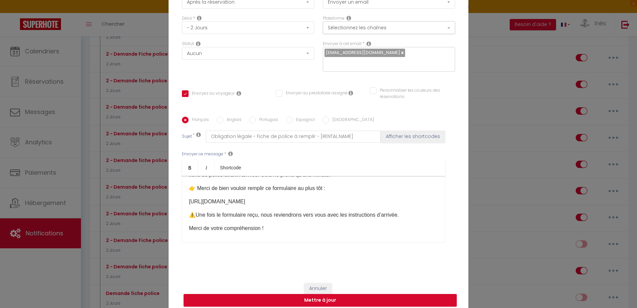
scroll to position [55, 0]
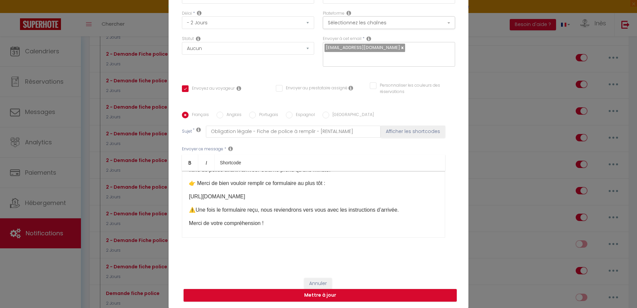
click at [270, 250] on div "Français Anglais Portugais Espagnol Italien Sujet * Obligation légale - Fiche d…" at bounding box center [318, 179] width 273 height 154
click at [322, 295] on button "Mettre à jour" at bounding box center [319, 295] width 273 height 13
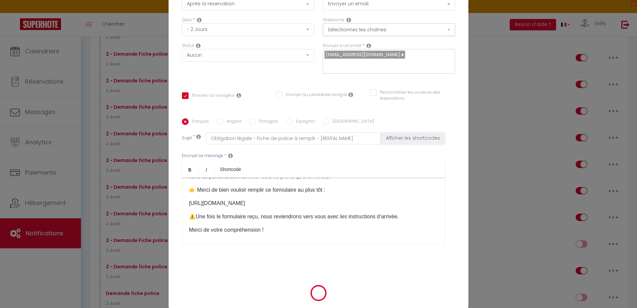
checkbox input "true"
checkbox input "false"
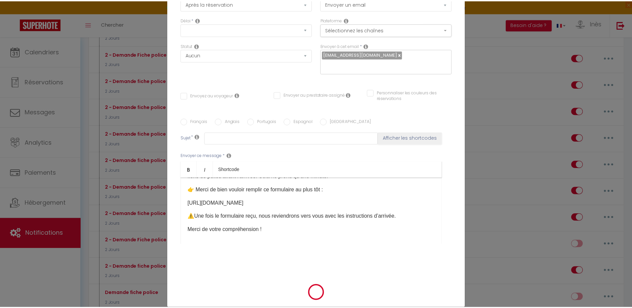
scroll to position [0, 0]
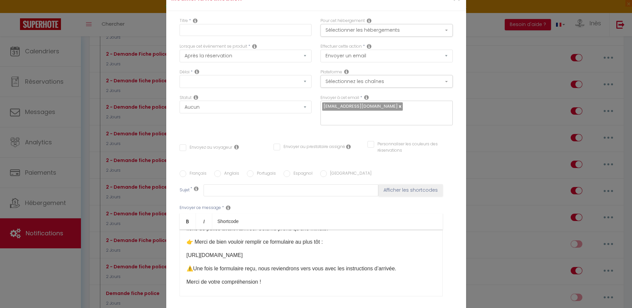
checkbox input "false"
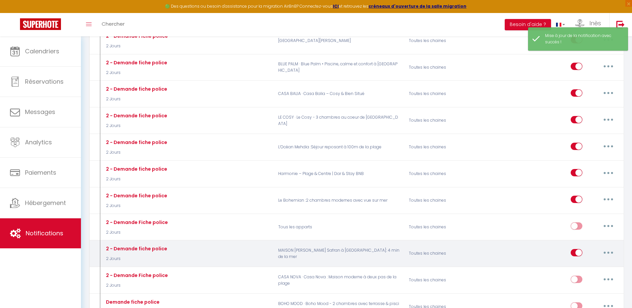
scroll to position [333, 0]
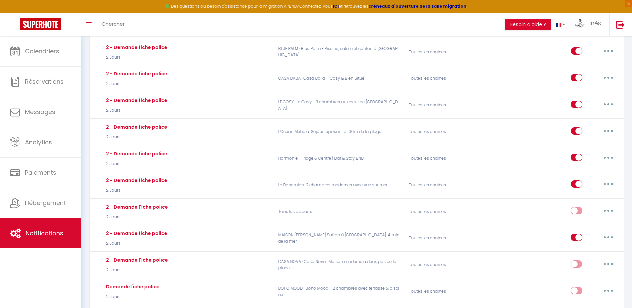
click at [50, 275] on div "Calendriers Réservations Messages Analytics Paiements Hébergement Notifications" at bounding box center [40, 179] width 81 height 286
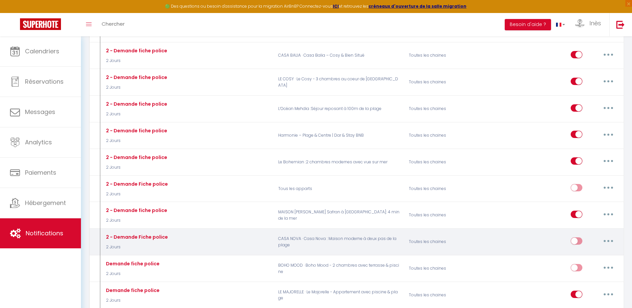
scroll to position [400, 0]
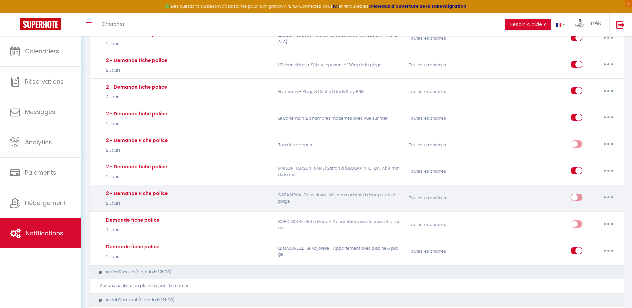
click at [577, 193] on input "checkbox" at bounding box center [576, 198] width 12 height 10
checkbox input "true"
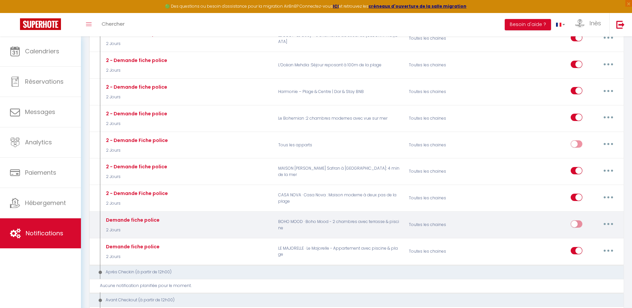
click at [575, 220] on input "checkbox" at bounding box center [576, 225] width 12 height 10
checkbox input "true"
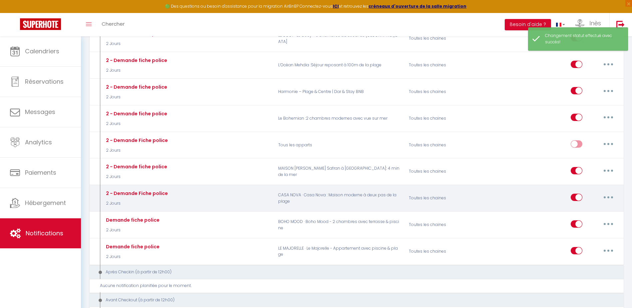
click at [603, 192] on button "button" at bounding box center [608, 197] width 19 height 11
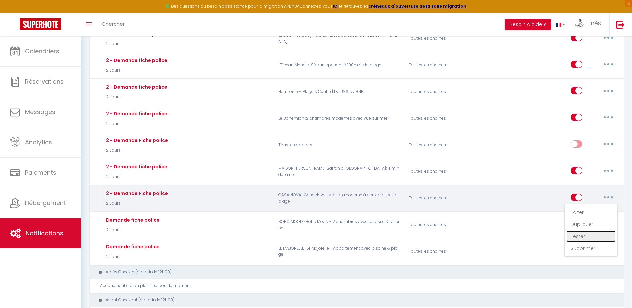
click at [576, 230] on link "Tester" at bounding box center [590, 235] width 49 height 11
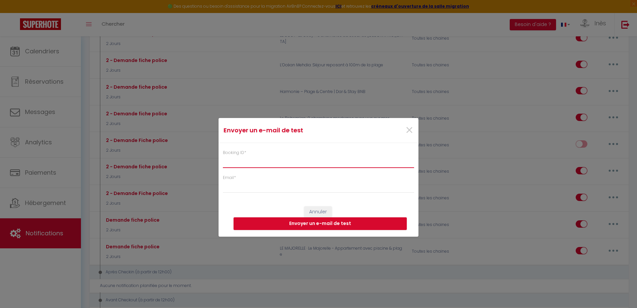
click at [266, 158] on input "Booking ID *" at bounding box center [318, 162] width 191 height 12
click at [410, 129] on span "×" at bounding box center [409, 130] width 8 height 20
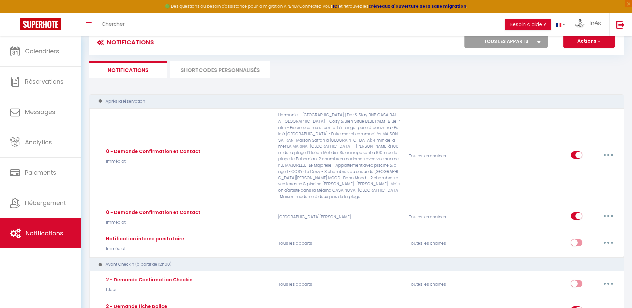
scroll to position [0, 0]
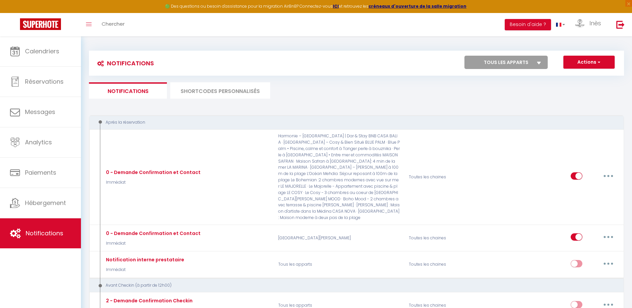
click at [359, 93] on ul "Notifications SHORTCODES PERSONNALISÉS" at bounding box center [356, 90] width 535 height 16
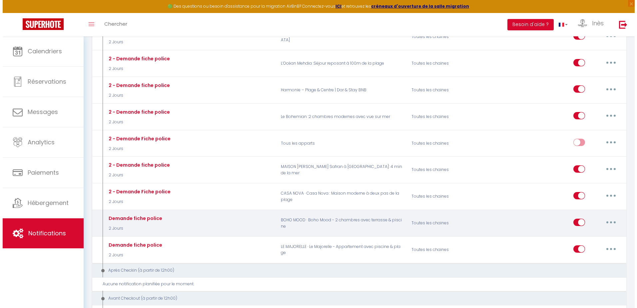
scroll to position [409, 0]
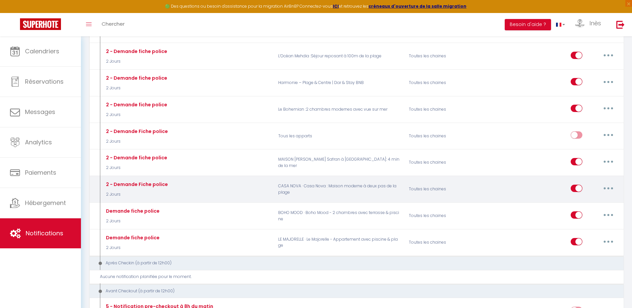
click at [604, 183] on button "button" at bounding box center [608, 188] width 19 height 11
click at [582, 197] on link "Editer" at bounding box center [590, 202] width 49 height 11
type input "2 - Demande Fiche police"
select select "2 Jours"
select select
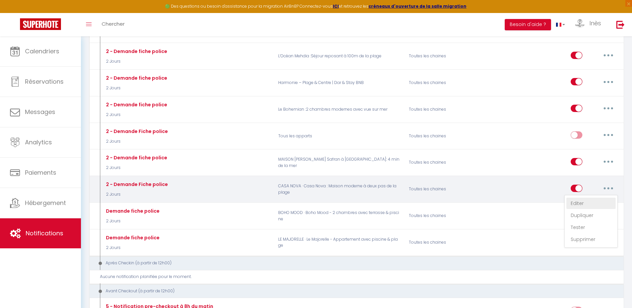
checkbox input "true"
checkbox input "false"
radio input "true"
type input "Obligation légale - Fiche de police à remplir - [RENTAL:NAME]"
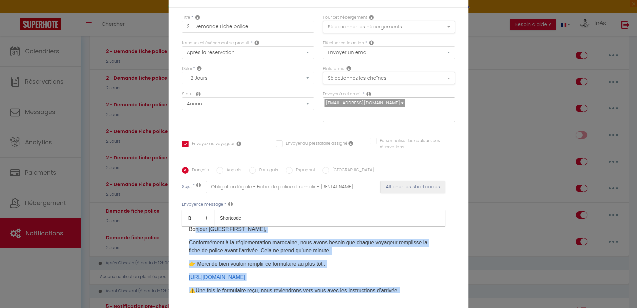
scroll to position [0, 0]
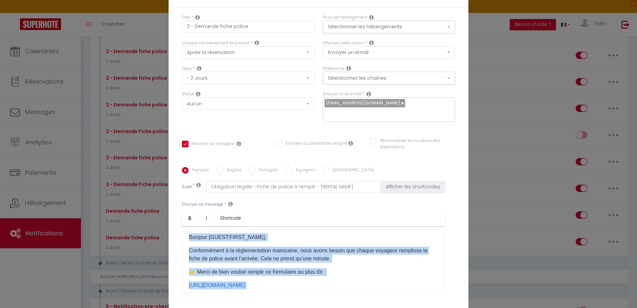
drag, startPoint x: 271, startPoint y: 216, endPoint x: 178, endPoint y: 185, distance: 97.5
click at [180, 185] on div "Français Anglais Portugais Espagnol Italien Sujet * Obligation légale - Fiche d…" at bounding box center [318, 234] width 276 height 134
copy div "​Bonjour [GUEST:FIRST_NAME],​ Conformément à la réglementation marocaine, nous …"
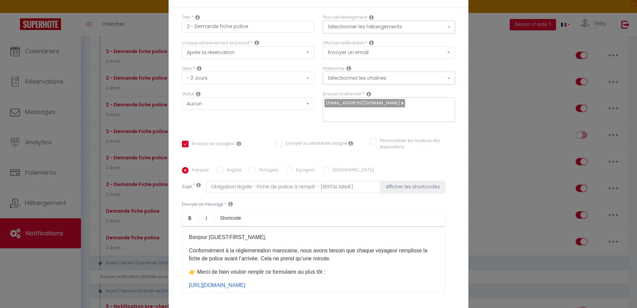
click at [137, 15] on div "Modifier la notification × Titre * 2 - Demande Fiche police Pour cet hébergemen…" at bounding box center [318, 154] width 637 height 308
